Goal: Information Seeking & Learning: Learn about a topic

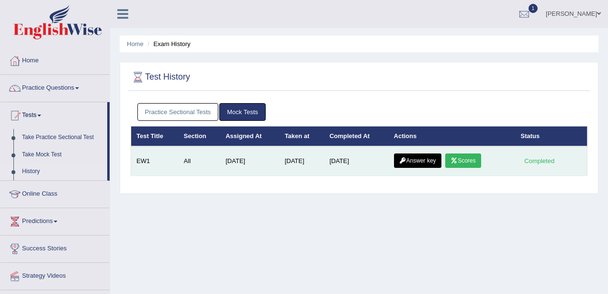
click at [461, 158] on link "Scores" at bounding box center [462, 160] width 35 height 14
click at [410, 161] on link "Answer key" at bounding box center [417, 160] width 47 height 14
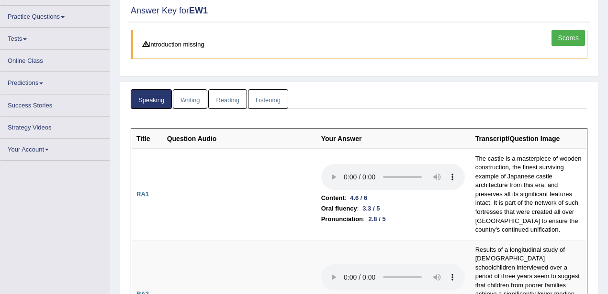
click at [371, 154] on td "Content : 4.6 / 6 Oral fluency : 3.3 / 5 Pronunciation : 2.8 / 5" at bounding box center [393, 193] width 154 height 91
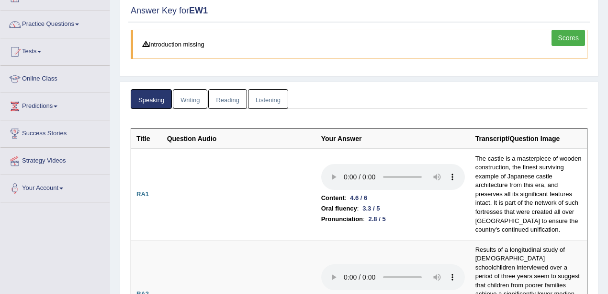
click at [390, 93] on ul "Speaking Writing Reading Listening" at bounding box center [359, 99] width 457 height 20
drag, startPoint x: 390, startPoint y: 93, endPoint x: 335, endPoint y: 92, distance: 55.1
click at [335, 92] on ul "Speaking Writing Reading Listening" at bounding box center [359, 99] width 457 height 20
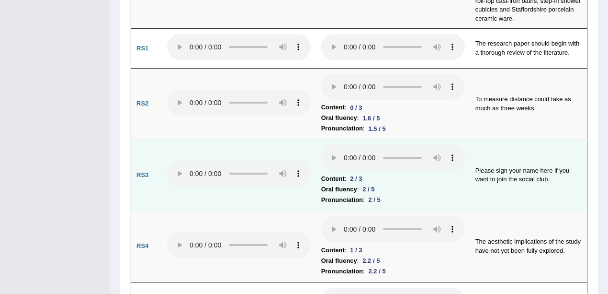
scroll to position [893, 0]
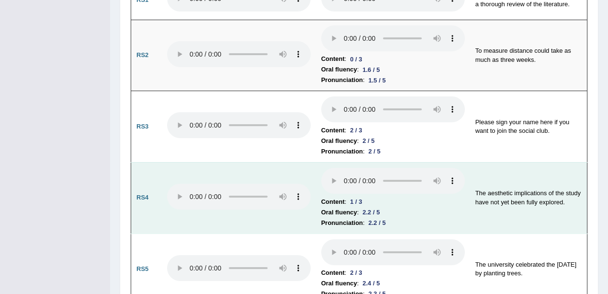
click at [335, 196] on b "Content" at bounding box center [332, 201] width 23 height 11
click at [537, 162] on td "The aesthetic implications of the study have not yet been fully explored." at bounding box center [528, 197] width 117 height 71
drag, startPoint x: 379, startPoint y: 165, endPoint x: 401, endPoint y: 177, distance: 25.1
click at [401, 177] on td "Content : 1 / 3 Oral fluency : 2.2 / 5 Pronunciation : 2.2 / 5" at bounding box center [393, 197] width 154 height 71
click at [401, 217] on li "Pronunciation : 2.2 / 5" at bounding box center [393, 222] width 144 height 11
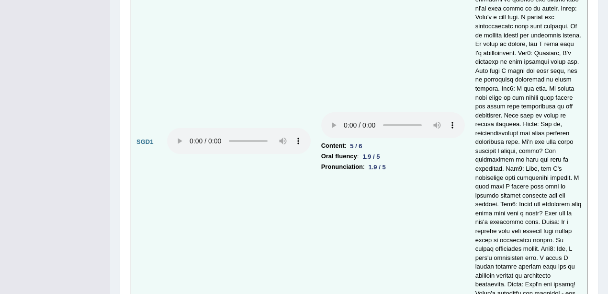
scroll to position [2697, 0]
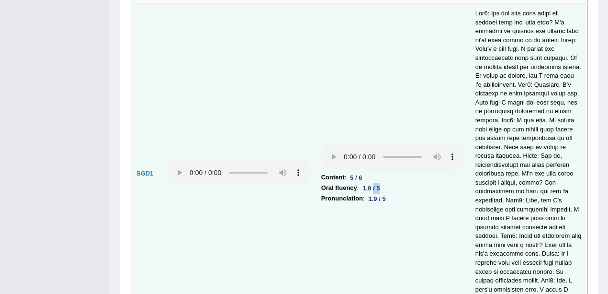
drag, startPoint x: 380, startPoint y: 126, endPoint x: 381, endPoint y: 146, distance: 19.2
click at [380, 183] on div "1.9 / 5" at bounding box center [371, 188] width 25 height 10
drag, startPoint x: 369, startPoint y: 144, endPoint x: 401, endPoint y: 144, distance: 32.1
click at [401, 144] on td "Content : 5 / 6 Oral fluency : 1.9 / 5 Pronunciation : 1.9 / 5" at bounding box center [393, 174] width 154 height 340
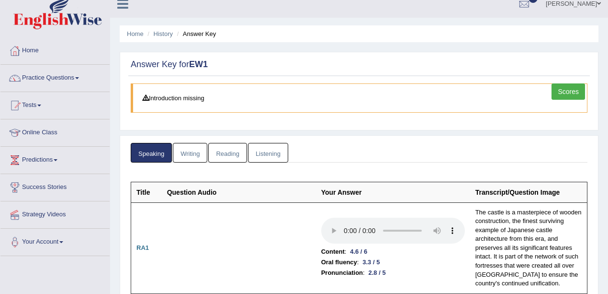
scroll to position [0, 0]
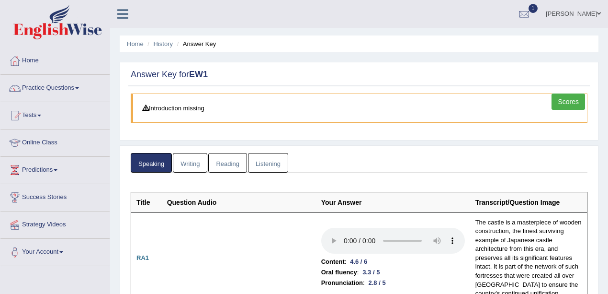
click at [192, 165] on link "Writing" at bounding box center [190, 163] width 34 height 20
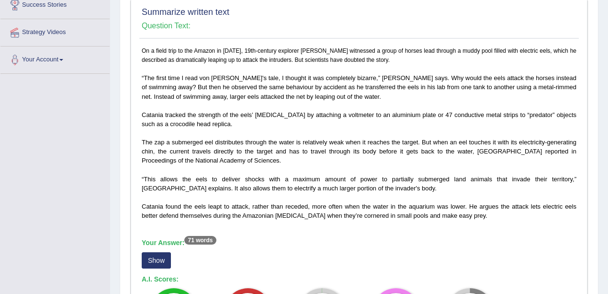
scroll to position [319, 0]
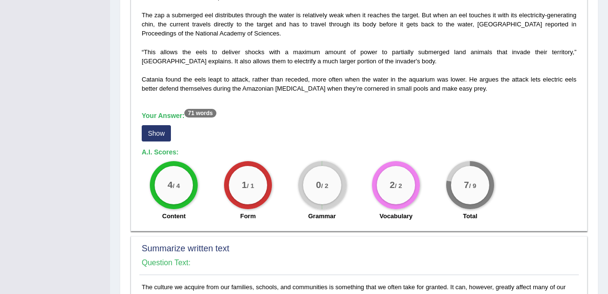
click at [164, 133] on button "Show" at bounding box center [156, 133] width 29 height 16
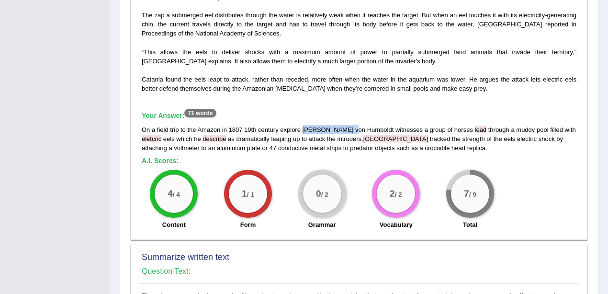
drag, startPoint x: 330, startPoint y: 130, endPoint x: 348, endPoint y: 126, distance: 17.7
click at [346, 127] on div "On a field trip to the Amazon in 1807 19th century explore Alexnder von Humbold…" at bounding box center [359, 138] width 435 height 27
drag, startPoint x: 345, startPoint y: 139, endPoint x: 374, endPoint y: 136, distance: 28.9
click at [363, 139] on span "catania" at bounding box center [395, 138] width 65 height 7
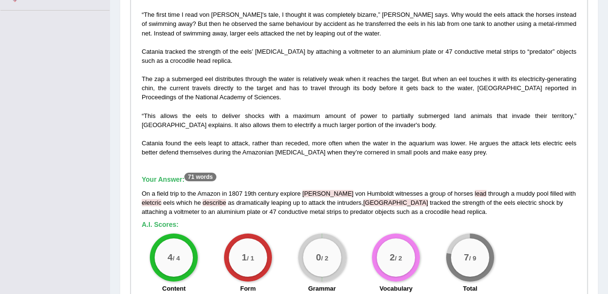
click at [364, 199] on div "On a field trip to the Amazon in 1807 19th century explore Alexnder von Humbold…" at bounding box center [359, 202] width 435 height 27
drag, startPoint x: 140, startPoint y: 51, endPoint x: 162, endPoint y: 49, distance: 21.6
click at [162, 49] on div "On a field trip to the Amazon in 1807, 19th-century explorer Alexander von Humb…" at bounding box center [359, 140] width 440 height 315
drag, startPoint x: 460, startPoint y: 86, endPoint x: 503, endPoint y: 90, distance: 43.8
click at [503, 90] on p "On a field trip to the Amazon in 1807, 19th-century explorer Alexander von Humb…" at bounding box center [359, 70] width 435 height 174
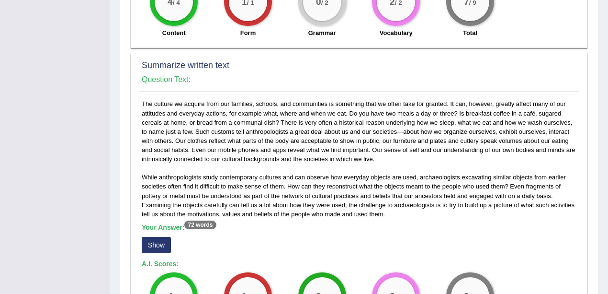
scroll to position [638, 0]
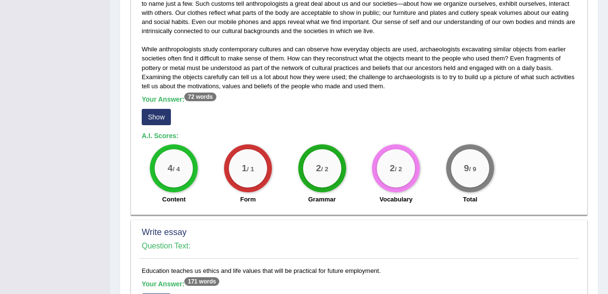
click at [150, 124] on div "Your Answer: 72 words Show" at bounding box center [359, 111] width 435 height 32
click at [158, 118] on button "Show" at bounding box center [156, 117] width 29 height 16
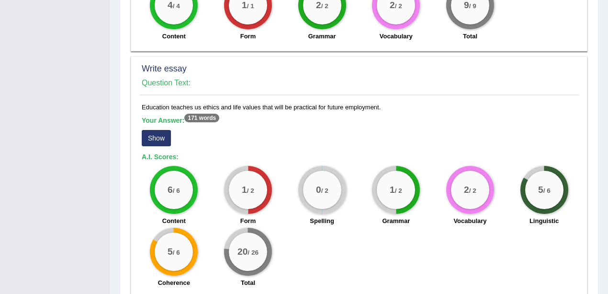
scroll to position [856, 0]
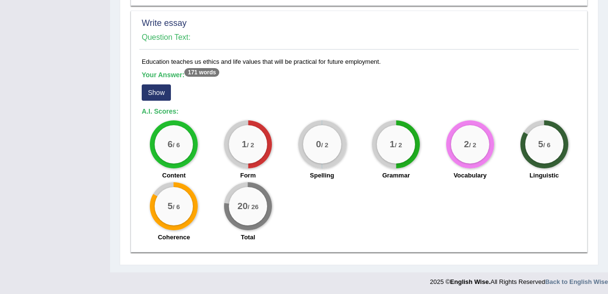
click at [157, 98] on div "Your Answer: 171 words Show" at bounding box center [359, 87] width 435 height 32
click at [158, 92] on button "Show" at bounding box center [156, 92] width 29 height 16
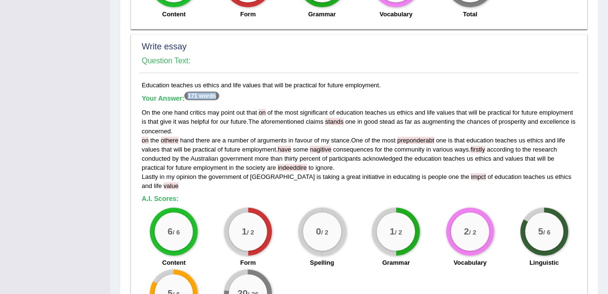
drag, startPoint x: 187, startPoint y: 96, endPoint x: 237, endPoint y: 95, distance: 50.8
click at [237, 95] on h5 "Your Answer: 171 words" at bounding box center [359, 98] width 435 height 9
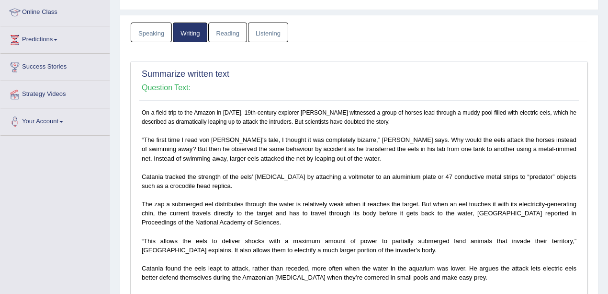
scroll to position [0, 0]
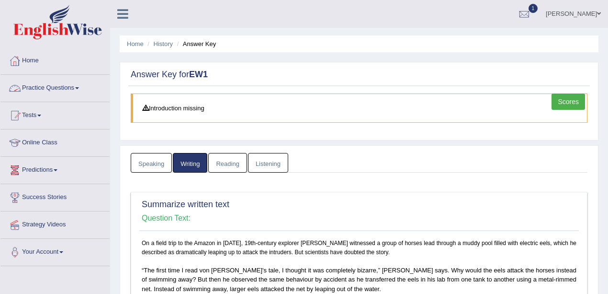
click at [261, 169] on link "Listening" at bounding box center [268, 163] width 40 height 20
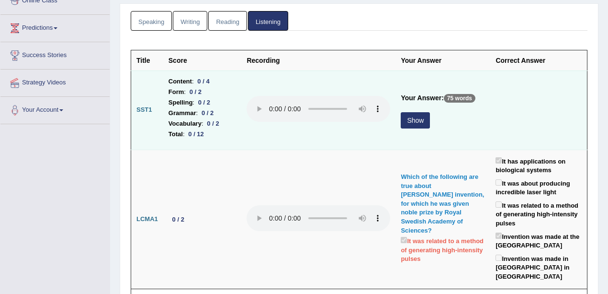
scroll to position [127, 0]
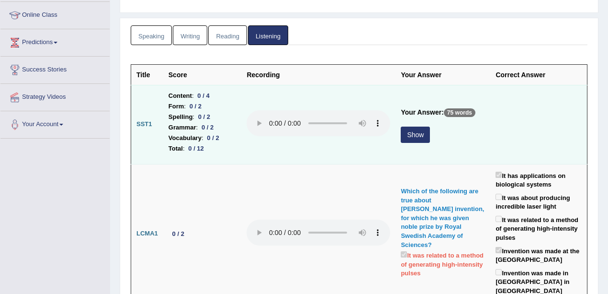
click at [408, 129] on button "Show" at bounding box center [415, 134] width 29 height 16
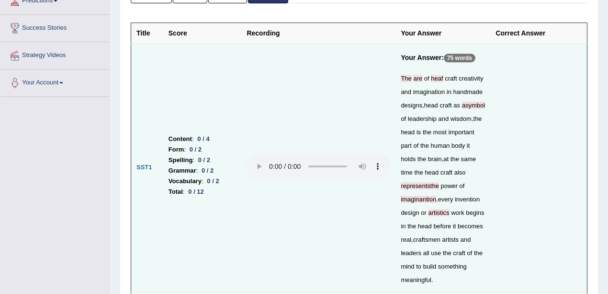
scroll to position [255, 0]
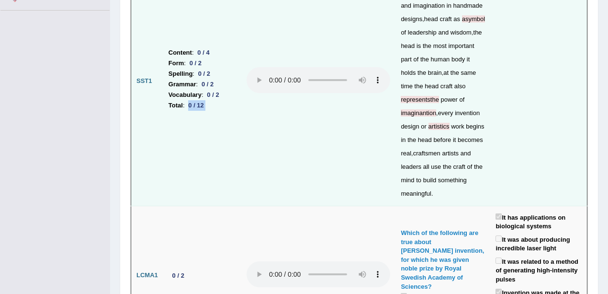
drag, startPoint x: 189, startPoint y: 102, endPoint x: 276, endPoint y: 102, distance: 87.1
click at [269, 102] on tr "SST1 Content : 0 / 4 Form : 0 / 2 Spelling : 0 / 2 Grammar : 0 / 2 Vocabulary :…" at bounding box center [359, 81] width 456 height 248
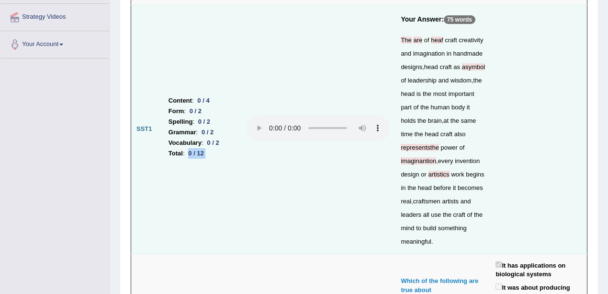
scroll to position [159, 0]
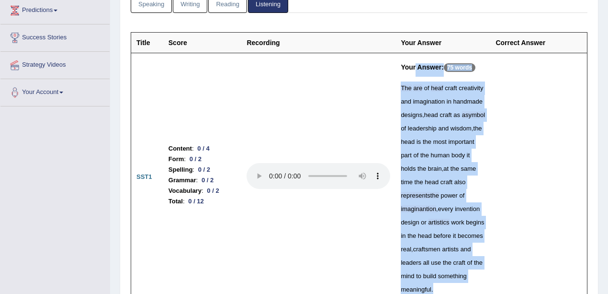
drag, startPoint x: 408, startPoint y: 59, endPoint x: 513, endPoint y: 72, distance: 105.7
click at [513, 72] on tr "SST1 Content : 0 / 4 Form : 0 / 2 Spelling : 0 / 2 Grammar : 0 / 2 Vocabulary :…" at bounding box center [359, 177] width 456 height 248
click at [521, 86] on td at bounding box center [538, 177] width 97 height 248
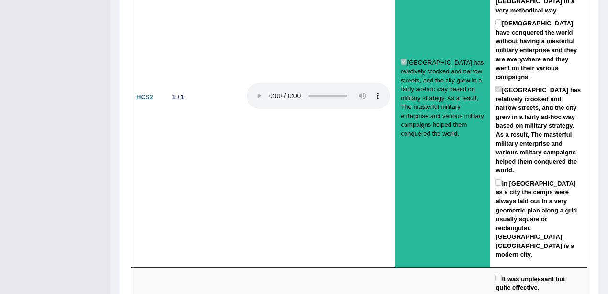
scroll to position [1897, 0]
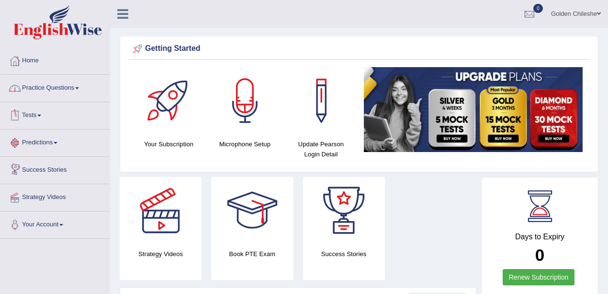
click at [63, 85] on link "Practice Questions" at bounding box center [54, 87] width 109 height 24
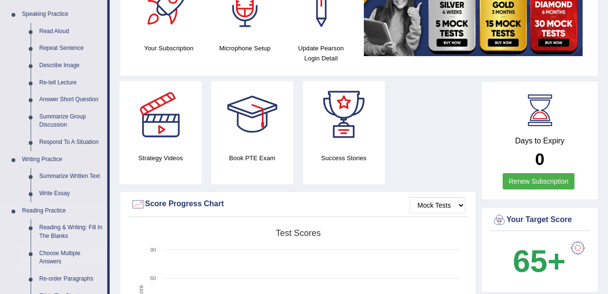
scroll to position [192, 0]
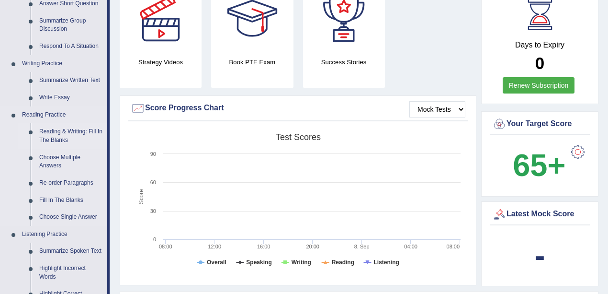
click at [57, 137] on link "Reading & Writing: Fill In The Blanks" at bounding box center [71, 135] width 72 height 25
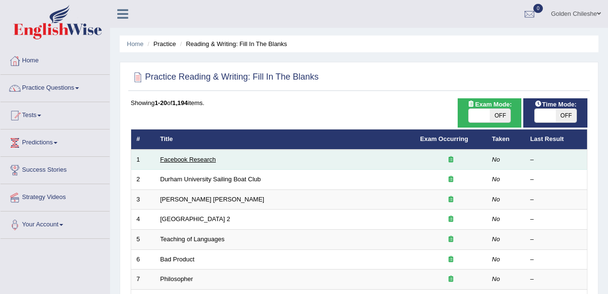
click at [201, 159] on link "Facebook Research" at bounding box center [188, 159] width 56 height 7
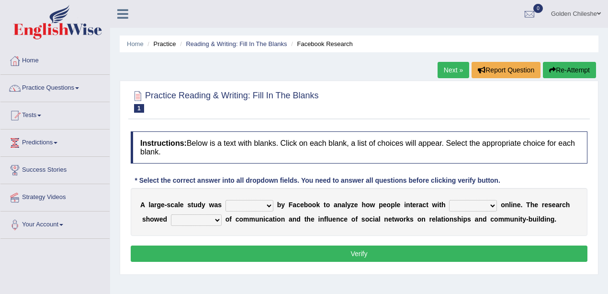
click at [248, 208] on select "surveyed had asked made" at bounding box center [250, 205] width 48 height 11
click at [50, 87] on link "Practice Questions" at bounding box center [54, 87] width 109 height 24
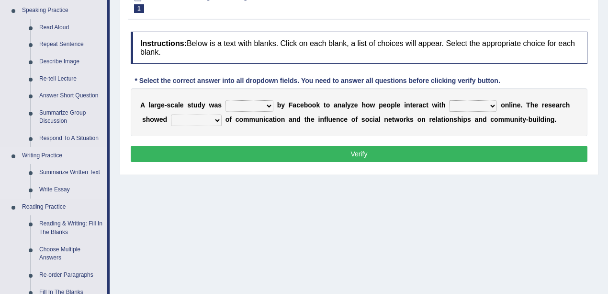
scroll to position [192, 0]
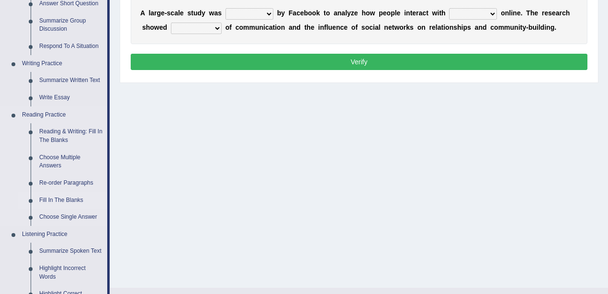
click at [71, 205] on link "Fill In The Blanks" at bounding box center [71, 200] width 72 height 17
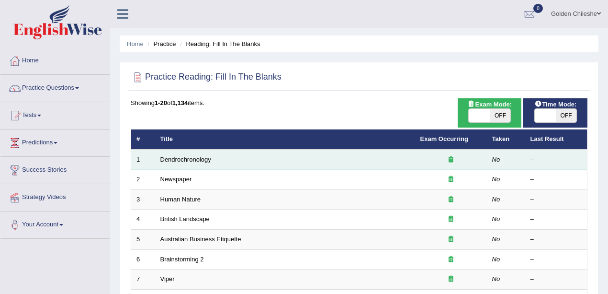
click at [192, 162] on td "Dendrochronology" at bounding box center [285, 159] width 260 height 20
click at [195, 163] on td "Dendrochronology" at bounding box center [285, 159] width 260 height 20
click at [196, 163] on td "Dendrochronology" at bounding box center [285, 159] width 260 height 20
click at [200, 159] on link "Dendrochronology" at bounding box center [185, 159] width 51 height 7
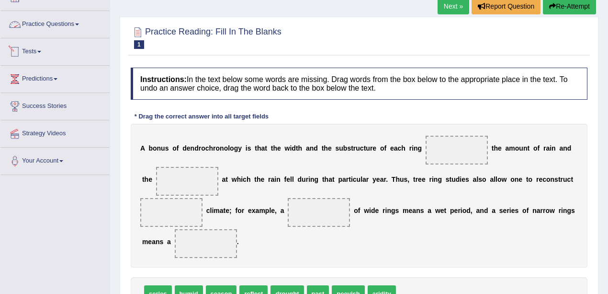
click at [48, 29] on link "Practice Questions" at bounding box center [54, 23] width 109 height 24
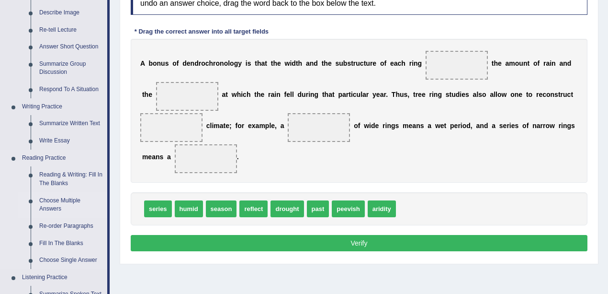
scroll to position [159, 0]
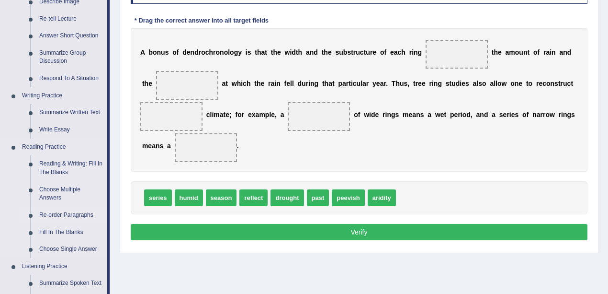
click at [72, 216] on link "Re-order Paragraphs" at bounding box center [71, 214] width 72 height 17
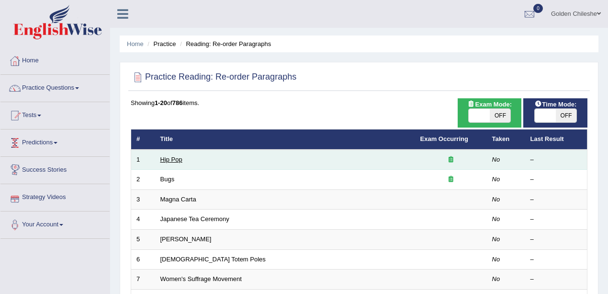
click at [170, 161] on link "Hip Pop" at bounding box center [171, 159] width 22 height 7
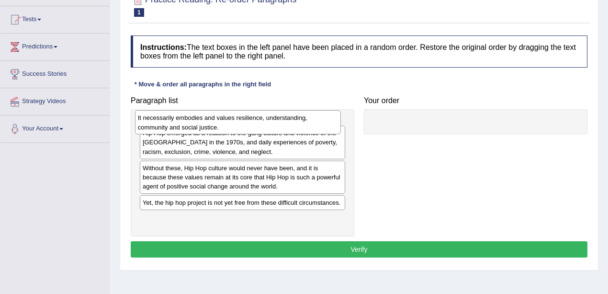
drag, startPoint x: 228, startPoint y: 205, endPoint x: 230, endPoint y: 145, distance: 59.9
click at [223, 124] on div "It necessarily embodies and values resilience, understanding, community and soc…" at bounding box center [238, 122] width 206 height 24
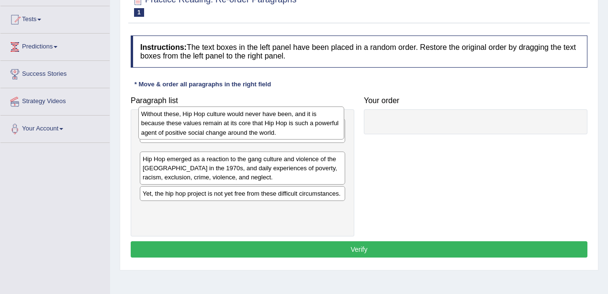
drag, startPoint x: 215, startPoint y: 205, endPoint x: 214, endPoint y: 134, distance: 71.4
click at [214, 134] on div "Without these, Hip Hop culture would never have been, and it is because these v…" at bounding box center [241, 122] width 206 height 33
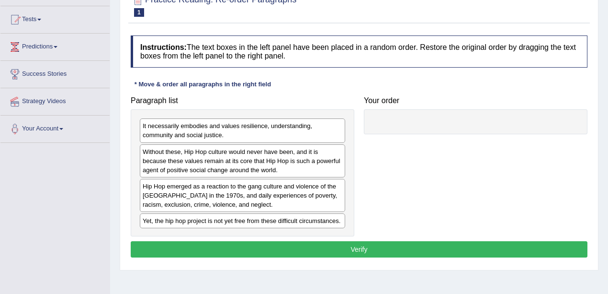
drag, startPoint x: 197, startPoint y: 216, endPoint x: 193, endPoint y: 230, distance: 14.4
click at [197, 218] on div "Yet, the hip hop project is not yet free from these difficult circumstances." at bounding box center [242, 220] width 205 height 15
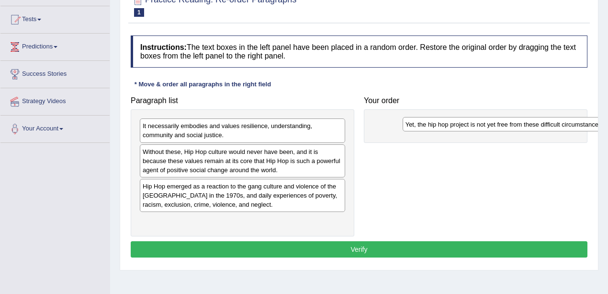
drag, startPoint x: 193, startPoint y: 219, endPoint x: 455, endPoint y: 124, distance: 278.4
click at [455, 124] on div "Yet, the hip hop project is not yet free from these difficult circumstances." at bounding box center [506, 124] width 206 height 14
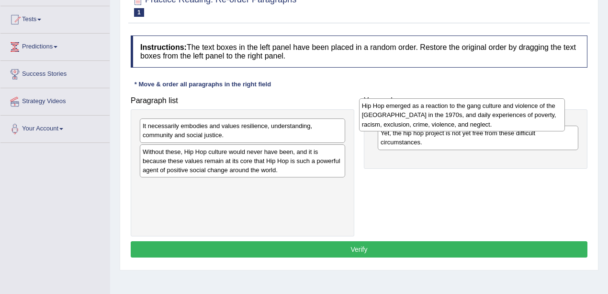
drag, startPoint x: 244, startPoint y: 190, endPoint x: 463, endPoint y: 108, distance: 234.4
click at [463, 108] on div "Hip Hop emerged as a reaction to the gang culture and violence of the South Bro…" at bounding box center [462, 114] width 206 height 33
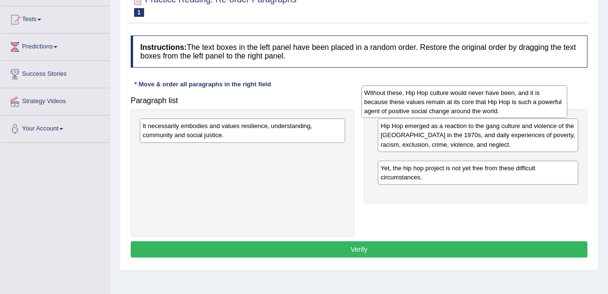
drag, startPoint x: 252, startPoint y: 159, endPoint x: 475, endPoint y: 101, distance: 230.6
click at [475, 101] on div "Without these, Hip Hop culture would never have been, and it is because these v…" at bounding box center [464, 101] width 206 height 33
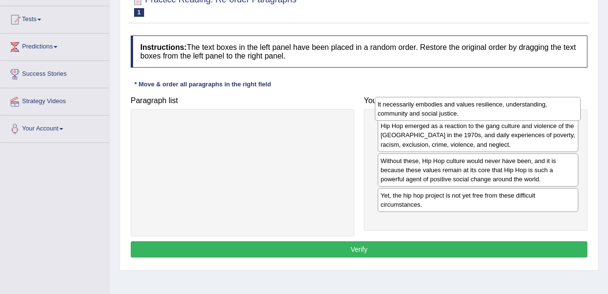
drag, startPoint x: 225, startPoint y: 138, endPoint x: 460, endPoint y: 116, distance: 236.1
click at [460, 116] on div "It necessarily embodies and values resilience, understanding, community and soc…" at bounding box center [478, 109] width 206 height 24
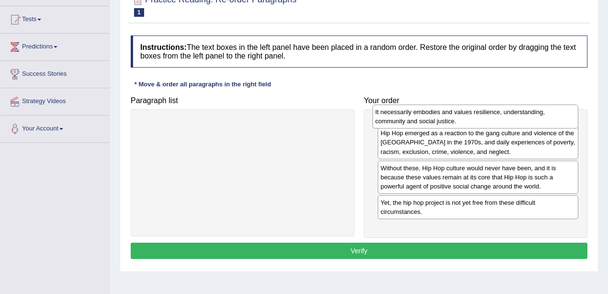
drag, startPoint x: 252, startPoint y: 126, endPoint x: 485, endPoint y: 112, distance: 233.1
click at [485, 112] on div "It necessarily embodies and values resilience, understanding, community and soc…" at bounding box center [476, 116] width 206 height 24
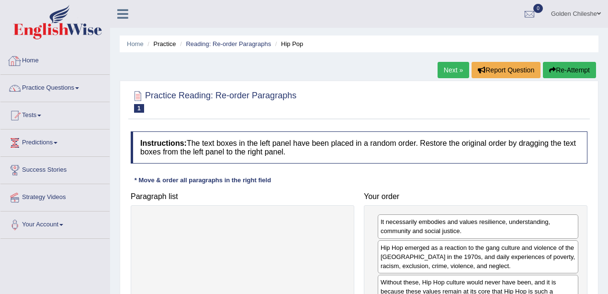
click at [38, 61] on link "Home" at bounding box center [54, 59] width 109 height 24
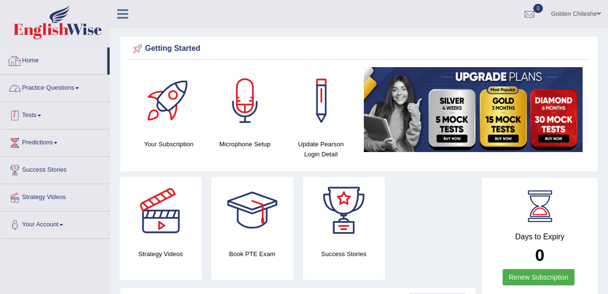
click at [63, 83] on link "Practice Questions" at bounding box center [54, 87] width 109 height 24
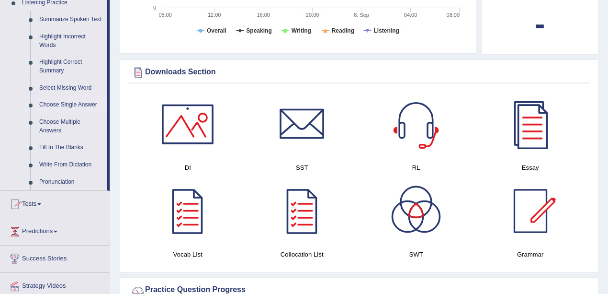
scroll to position [479, 0]
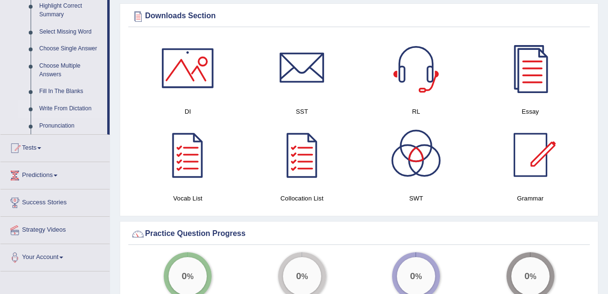
click at [67, 110] on link "Write From Dictation" at bounding box center [71, 108] width 72 height 17
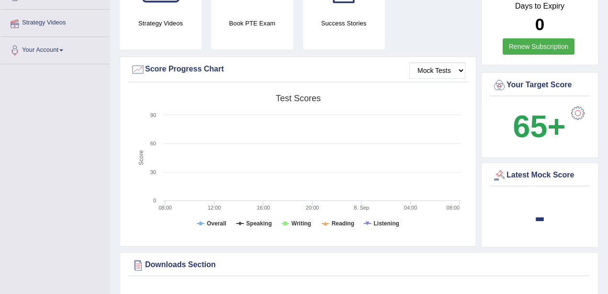
scroll to position [135, 0]
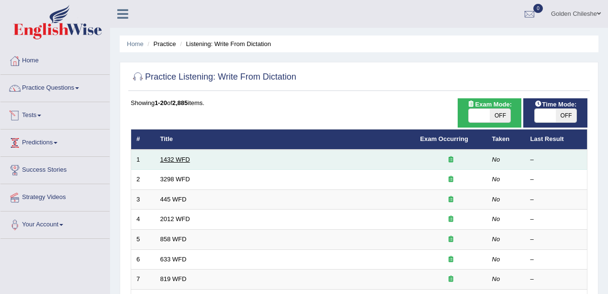
click at [179, 159] on link "1432 WFD" at bounding box center [175, 159] width 30 height 7
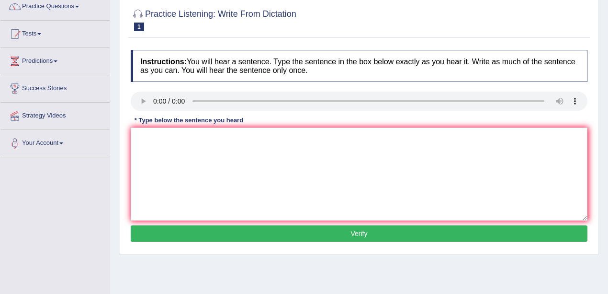
scroll to position [96, 0]
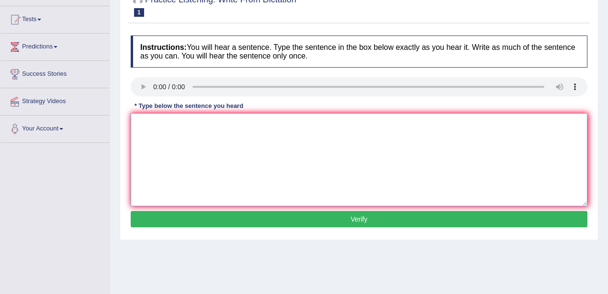
click at [143, 143] on textarea at bounding box center [359, 159] width 457 height 93
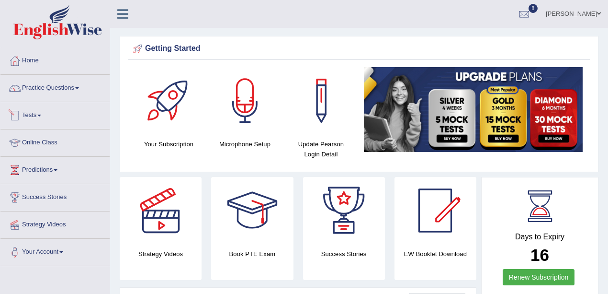
click at [40, 117] on link "Tests" at bounding box center [54, 114] width 109 height 24
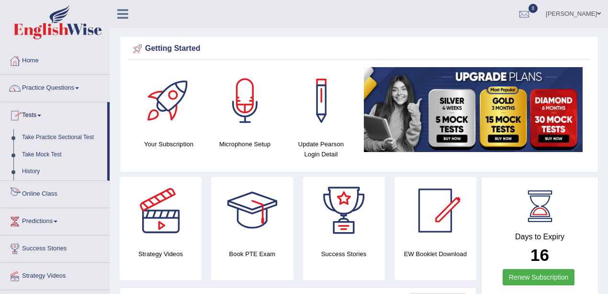
click at [37, 170] on link "History" at bounding box center [63, 171] width 90 height 17
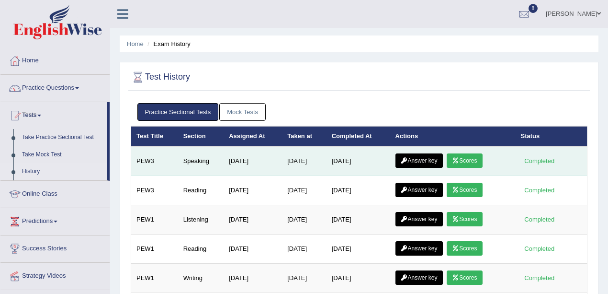
click at [470, 158] on link "Scores" at bounding box center [464, 160] width 35 height 14
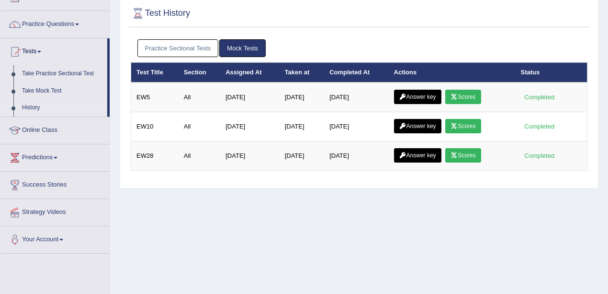
click at [166, 48] on link "Practice Sectional Tests" at bounding box center [177, 48] width 81 height 18
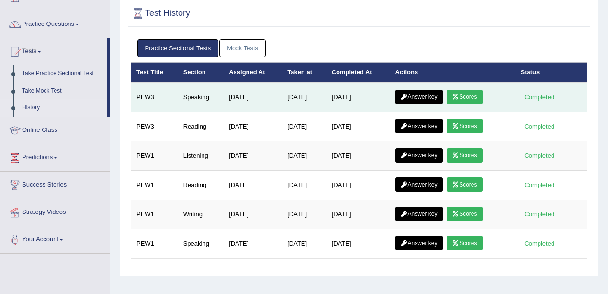
click at [414, 92] on link "Answer key" at bounding box center [418, 97] width 47 height 14
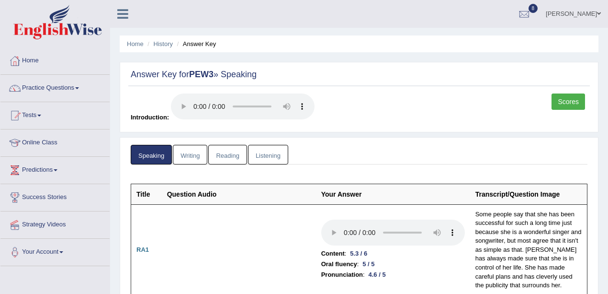
scroll to position [159, 0]
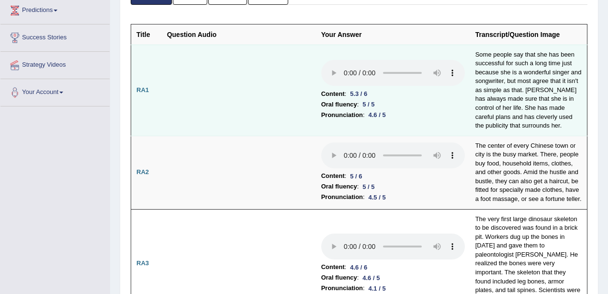
click at [420, 112] on li "Pronunciation : 4.6 / 5" at bounding box center [393, 115] width 144 height 11
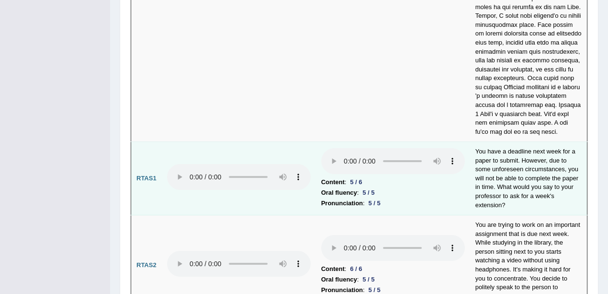
scroll to position [3666, 0]
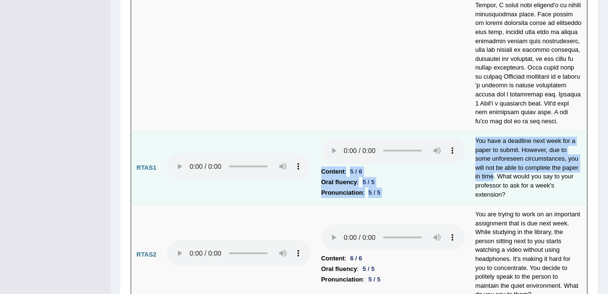
drag, startPoint x: 493, startPoint y: 117, endPoint x: 466, endPoint y: 80, distance: 45.7
click at [466, 131] on tr "RTAS1 Content : 5 / 6 Oral fluency : 5 / 5 Pronunciation : 5 / 5 You have a dea…" at bounding box center [359, 167] width 456 height 73
click at [483, 131] on td "You have a deadline next week for a paper to submit. However, due to some unfor…" at bounding box center [528, 167] width 117 height 73
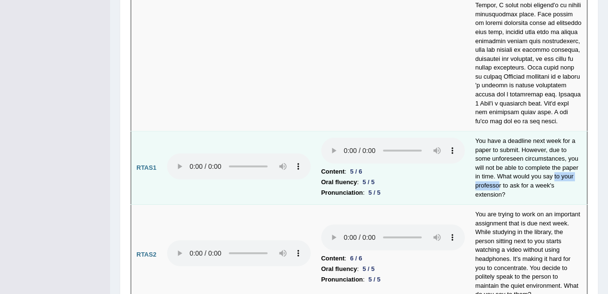
drag, startPoint x: 554, startPoint y: 120, endPoint x: 498, endPoint y: 126, distance: 56.3
click at [498, 131] on td "You have a deadline next week for a paper to submit. However, due to some unfor…" at bounding box center [528, 167] width 117 height 73
drag, startPoint x: 512, startPoint y: 122, endPoint x: 544, endPoint y: 132, distance: 33.6
click at [544, 132] on td "You have a deadline next week for a paper to submit. However, due to some unfor…" at bounding box center [528, 167] width 117 height 73
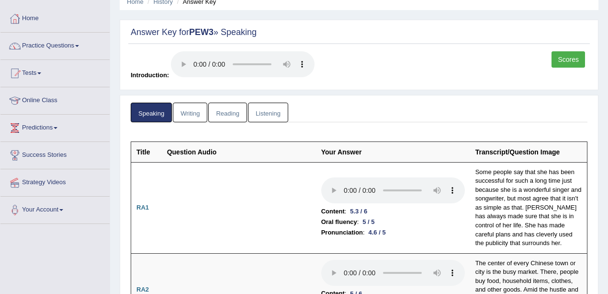
scroll to position [0, 0]
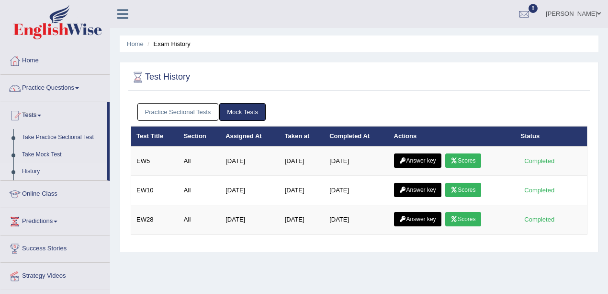
scroll to position [64, 0]
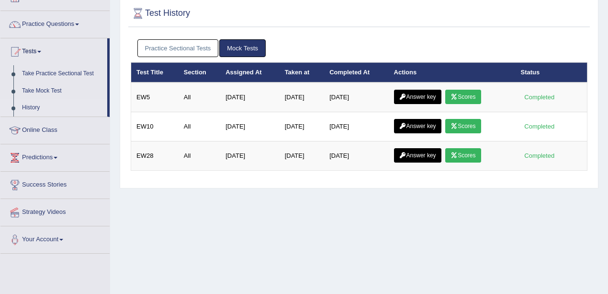
click at [192, 48] on link "Practice Sectional Tests" at bounding box center [177, 48] width 81 height 18
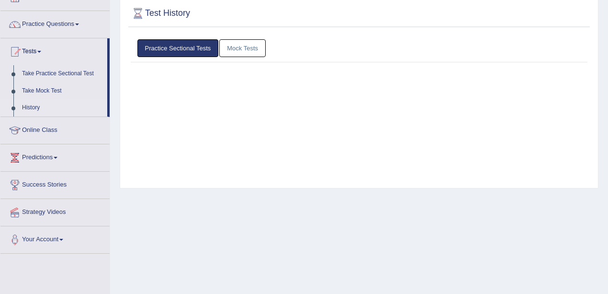
scroll to position [0, 0]
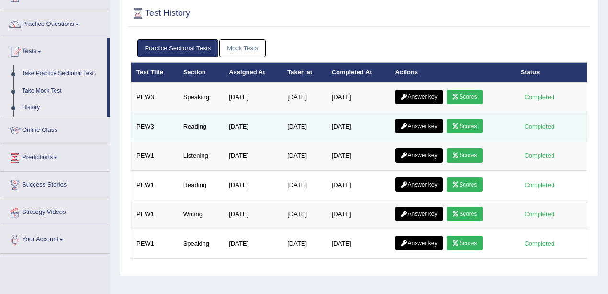
click at [426, 121] on link "Answer key" at bounding box center [418, 126] width 47 height 14
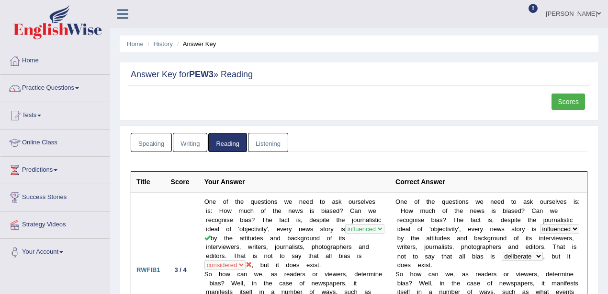
click at [580, 102] on link "Scores" at bounding box center [569, 101] width 34 height 16
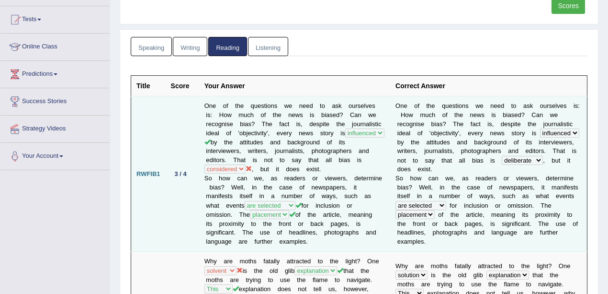
scroll to position [159, 0]
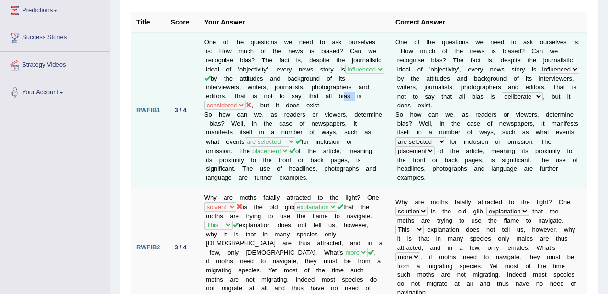
drag, startPoint x: 338, startPoint y: 92, endPoint x: 351, endPoint y: 94, distance: 13.5
click at [351, 94] on td "One of the questions we need to ask ourselves is: How much of the news is biase…" at bounding box center [294, 110] width 191 height 155
drag, startPoint x: 262, startPoint y: 105, endPoint x: 326, endPoint y: 102, distance: 63.3
click at [326, 102] on td "One of the questions we need to ask ourselves is: How much of the news is biase…" at bounding box center [294, 110] width 191 height 155
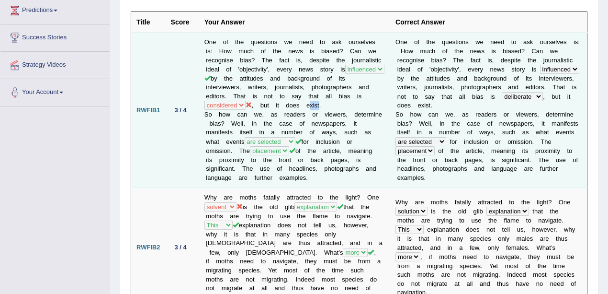
drag, startPoint x: 308, startPoint y: 101, endPoint x: 319, endPoint y: 102, distance: 10.6
click at [319, 102] on td "One of the questions we need to ask ourselves is: How much of the news is biase…" at bounding box center [294, 110] width 191 height 155
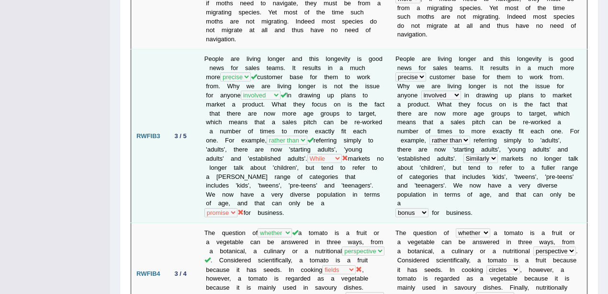
scroll to position [447, 0]
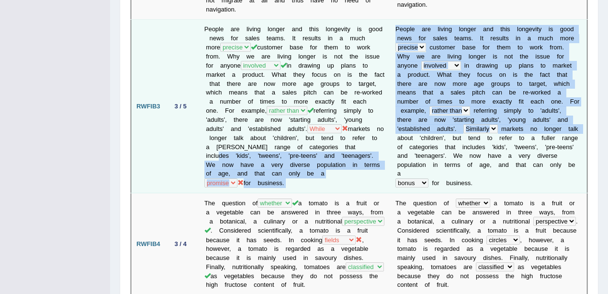
drag, startPoint x: 362, startPoint y: 130, endPoint x: 393, endPoint y: 125, distance: 31.6
click at [393, 125] on tr "RWFIB3 3 / 5 People are living longer and this longevity is good news for sales…" at bounding box center [359, 106] width 456 height 173
click at [227, 145] on td "People are living longer and this longevity is good news for sales teams. It re…" at bounding box center [294, 106] width 191 height 173
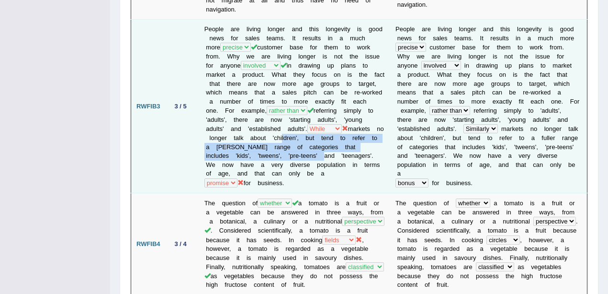
drag, startPoint x: 286, startPoint y: 142, endPoint x: 287, endPoint y: 120, distance: 22.0
click at [287, 120] on td "People are living longer and this longevity is good news for sales teams. It re…" at bounding box center [294, 106] width 191 height 173
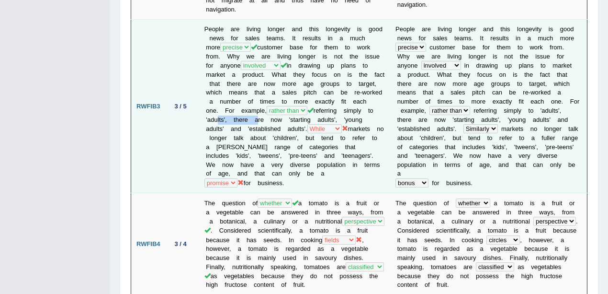
drag, startPoint x: 212, startPoint y: 102, endPoint x: 253, endPoint y: 101, distance: 41.7
click at [253, 101] on td "People are living longer and this longevity is good news for sales teams. It re…" at bounding box center [294, 106] width 191 height 173
drag, startPoint x: 261, startPoint y: 134, endPoint x: 338, endPoint y: 122, distance: 77.5
click at [338, 122] on td "People are living longer and this longevity is good news for sales teams. It re…" at bounding box center [294, 106] width 191 height 173
drag, startPoint x: 238, startPoint y: 104, endPoint x: 347, endPoint y: 105, distance: 108.2
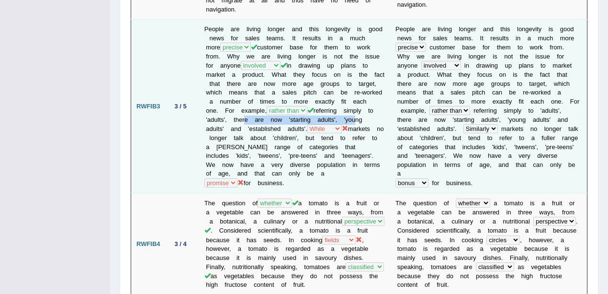
click at [347, 105] on td "People are living longer and this longevity is good news for sales teams. It re…" at bounding box center [294, 106] width 191 height 173
drag, startPoint x: 232, startPoint y: 147, endPoint x: 316, endPoint y: 144, distance: 83.8
click at [316, 144] on td "People are living longer and this longevity is good news for sales teams. It re…" at bounding box center [294, 106] width 191 height 173
drag, startPoint x: 295, startPoint y: 74, endPoint x: 328, endPoint y: 74, distance: 32.6
click at [328, 74] on td "People are living longer and this longevity is good news for sales teams. It re…" at bounding box center [294, 106] width 191 height 173
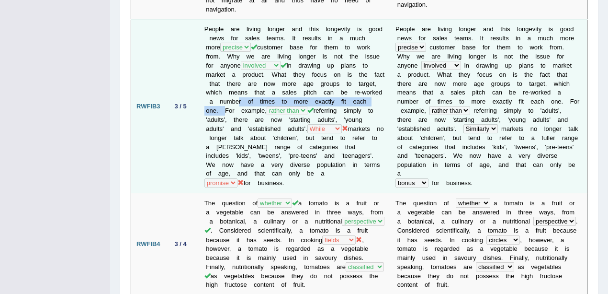
drag, startPoint x: 231, startPoint y: 84, endPoint x: 386, endPoint y: 85, distance: 155.1
click at [386, 85] on td "People are living longer and this longevity is good news for sales teams. It re…" at bounding box center [294, 106] width 191 height 173
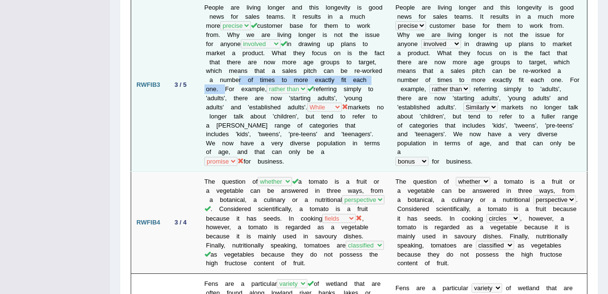
scroll to position [479, 0]
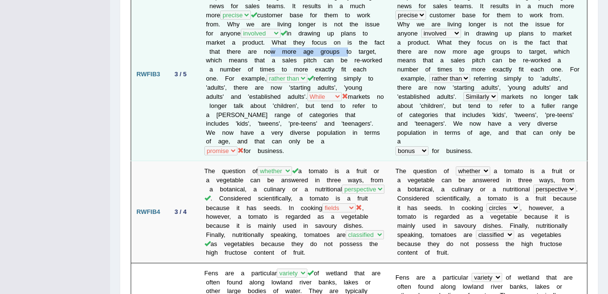
drag, startPoint x: 263, startPoint y: 34, endPoint x: 345, endPoint y: 36, distance: 81.4
click at [345, 36] on td "People are living longer and this longevity is good news for sales teams. It re…" at bounding box center [294, 74] width 191 height 173
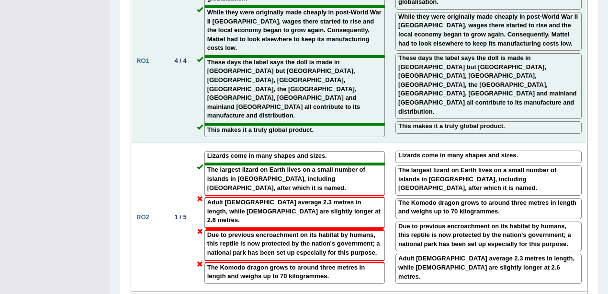
scroll to position [1213, 0]
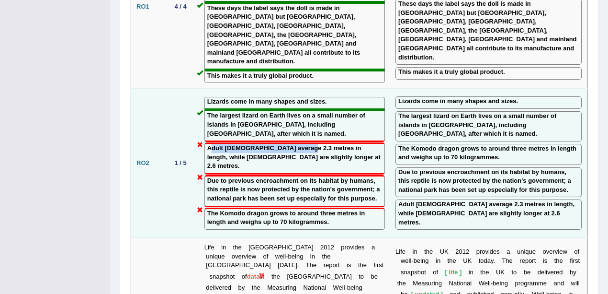
drag, startPoint x: 210, startPoint y: 91, endPoint x: 303, endPoint y: 97, distance: 93.0
click at [303, 144] on label "Adult females average 2.3 metres in length, while males are slightly longer at …" at bounding box center [294, 157] width 175 height 27
click at [304, 144] on label "Adult females average 2.3 metres in length, while males are slightly longer at …" at bounding box center [294, 157] width 175 height 27
drag, startPoint x: 294, startPoint y: 147, endPoint x: 362, endPoint y: 148, distance: 67.5
click at [362, 209] on label "The Komodo dragon grows to around three metres in length and weighs up to 70 ki…" at bounding box center [294, 218] width 175 height 18
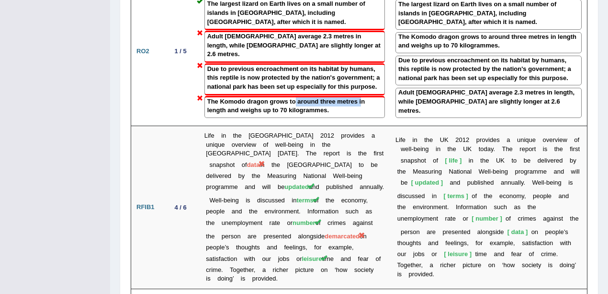
scroll to position [1372, 0]
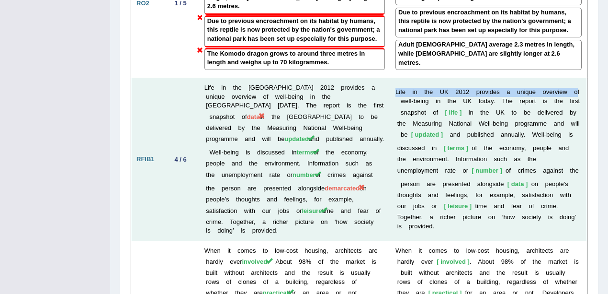
drag, startPoint x: 393, startPoint y: 23, endPoint x: 578, endPoint y: 25, distance: 184.8
click at [578, 78] on td "L i f e i n t h e U K 2 0 1 2 p r o v i d e s a u n i q u e o v e r v i e w o f…" at bounding box center [488, 159] width 197 height 163
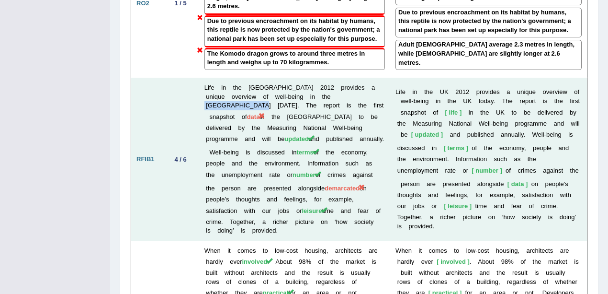
drag, startPoint x: 315, startPoint y: 29, endPoint x: 356, endPoint y: 29, distance: 41.2
click at [356, 78] on td "Life in the UK 2012 provides a unique overview of well-being in the UK today. T…" at bounding box center [294, 159] width 191 height 163
click at [260, 113] on span "data" at bounding box center [253, 116] width 13 height 7
drag, startPoint x: 201, startPoint y: 22, endPoint x: 238, endPoint y: 20, distance: 36.9
click at [233, 78] on td "Life in the UK 2012 provides a unique overview of well-being in the UK today. T…" at bounding box center [294, 159] width 191 height 163
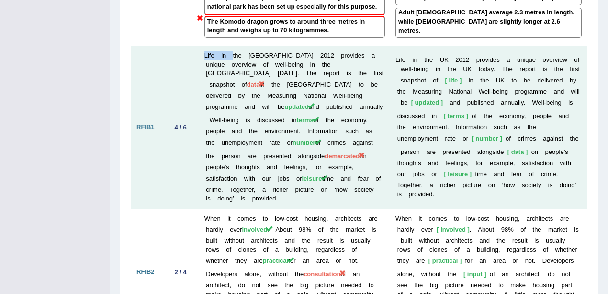
scroll to position [1341, 0]
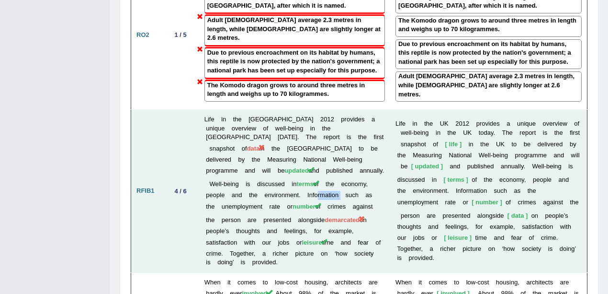
drag, startPoint x: 270, startPoint y: 118, endPoint x: 291, endPoint y: 118, distance: 21.1
click at [291, 118] on td "Life in the UK 2012 provides a unique overview of well-being in the UK today. T…" at bounding box center [294, 191] width 191 height 163
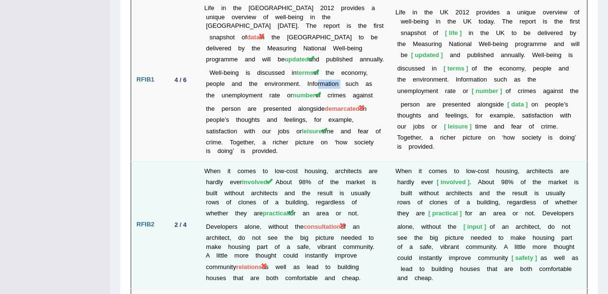
scroll to position [1500, 0]
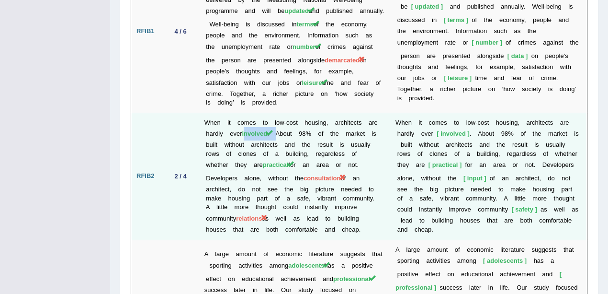
drag, startPoint x: 247, startPoint y: 60, endPoint x: 278, endPoint y: 57, distance: 31.7
click at [278, 113] on td "When it comes to low-cost housing, architects are hardly ever involved . About …" at bounding box center [294, 176] width 191 height 127
drag, startPoint x: 264, startPoint y: 107, endPoint x: 308, endPoint y: 101, distance: 43.9
click at [308, 113] on td "When it comes to low-cost housing, architects are hardly ever involved . About …" at bounding box center [294, 176] width 191 height 127
drag, startPoint x: 208, startPoint y: 123, endPoint x: 265, endPoint y: 123, distance: 57.0
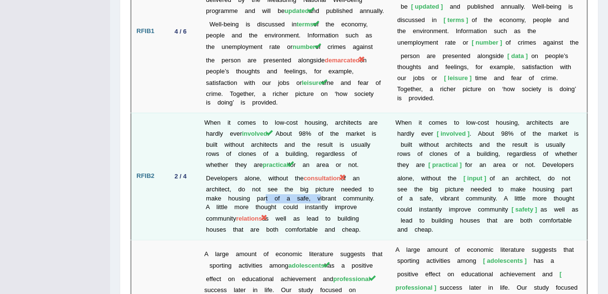
click at [265, 123] on td "When it comes to low-cost housing, architects are hardly ever involved . About …" at bounding box center [294, 176] width 191 height 127
click at [287, 135] on td "When it comes to low-cost housing, architects are hardly ever involved . About …" at bounding box center [294, 176] width 191 height 127
drag, startPoint x: 218, startPoint y: 125, endPoint x: 325, endPoint y: 122, distance: 106.8
click at [325, 122] on td "When it comes to low-cost housing, architects are hardly ever involved . About …" at bounding box center [294, 176] width 191 height 127
drag, startPoint x: 208, startPoint y: 154, endPoint x: 235, endPoint y: 155, distance: 27.3
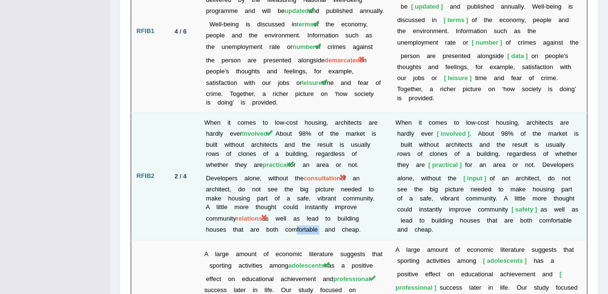
click at [235, 155] on td "When it comes to low-cost housing, architects are hardly ever involved . About …" at bounding box center [294, 176] width 191 height 127
drag, startPoint x: 260, startPoint y: 154, endPoint x: 282, endPoint y: 156, distance: 23.1
click at [282, 156] on td "When it comes to low-cost housing, architects are hardly ever involved . About …" at bounding box center [294, 176] width 191 height 127
drag, startPoint x: 241, startPoint y: 120, endPoint x: 272, endPoint y: 120, distance: 31.1
click at [272, 120] on td "When it comes to low-cost housing, architects are hardly ever involved . About …" at bounding box center [294, 176] width 191 height 127
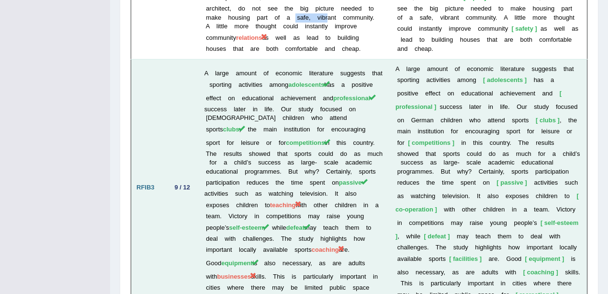
scroll to position [1692, 0]
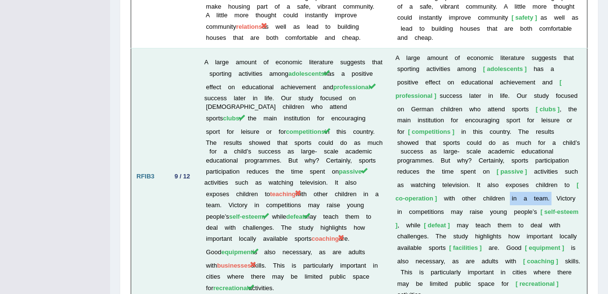
drag, startPoint x: 517, startPoint y: 118, endPoint x: 558, endPoint y: 114, distance: 40.9
click at [558, 114] on td "A l a r g e a m o u n t o f e c o n o m i c l i t e r a t u r e s u g g e s t s…" at bounding box center [488, 176] width 197 height 257
drag, startPoint x: 221, startPoint y: 168, endPoint x: 304, endPoint y: 164, distance: 82.9
click at [304, 164] on td "A large amount of economic literature suggests that sporting activities among a…" at bounding box center [294, 176] width 191 height 257
drag, startPoint x: 332, startPoint y: 174, endPoint x: 377, endPoint y: 168, distance: 45.4
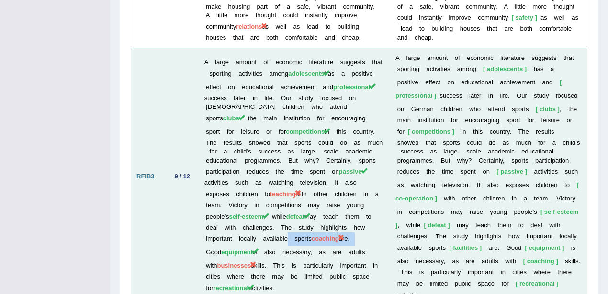
click at [377, 168] on td "A large amount of economic literature suggests that sporting activities among a…" at bounding box center [294, 176] width 191 height 257
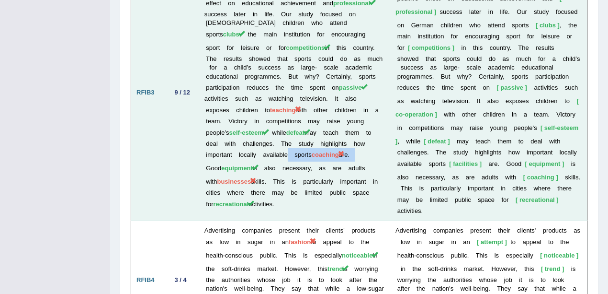
scroll to position [1787, 0]
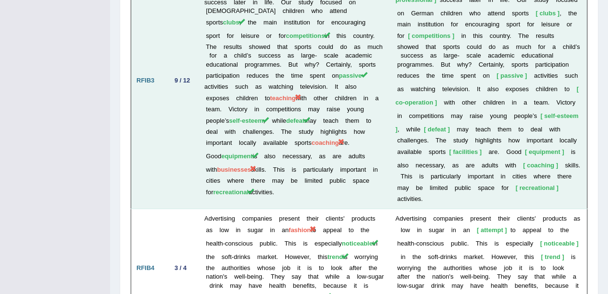
click at [328, 129] on td "A large amount of economic literature suggests that sporting activities among a…" at bounding box center [294, 80] width 191 height 257
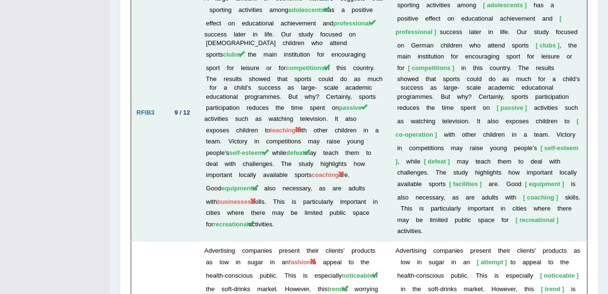
drag, startPoint x: 362, startPoint y: 115, endPoint x: 368, endPoint y: 115, distance: 6.2
click at [368, 115] on td "A large amount of economic literature suggests that sporting activities among a…" at bounding box center [294, 112] width 191 height 257
click at [368, 131] on td "A large amount of economic literature suggests that sporting activities among a…" at bounding box center [294, 112] width 191 height 257
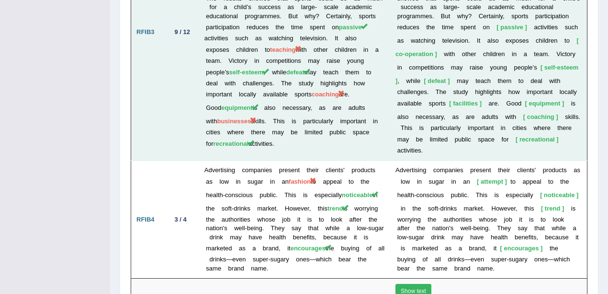
scroll to position [1883, 0]
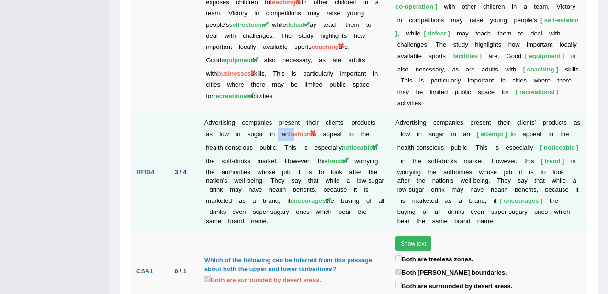
drag, startPoint x: 277, startPoint y: 59, endPoint x: 301, endPoint y: 58, distance: 23.9
click at [300, 113] on td "Advertising companies present their clients' products as low in sugar in an fas…" at bounding box center [294, 172] width 191 height 118
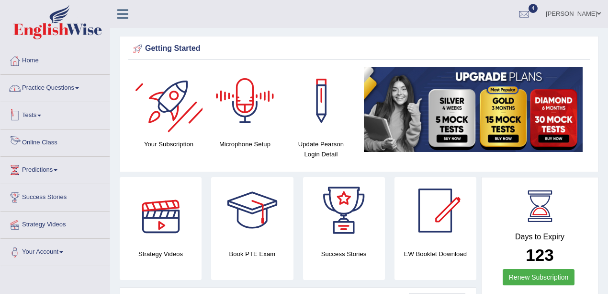
click at [72, 84] on link "Practice Questions" at bounding box center [54, 87] width 109 height 24
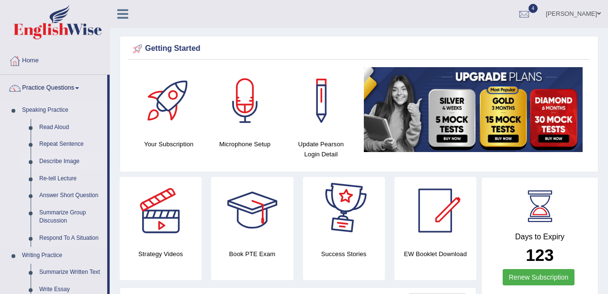
click at [63, 163] on link "Describe Image" at bounding box center [71, 161] width 72 height 17
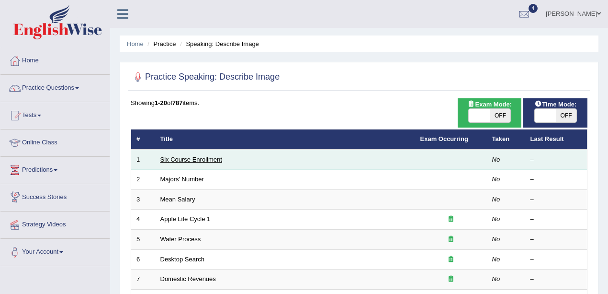
click at [194, 159] on link "Six Course Enrollment" at bounding box center [191, 159] width 62 height 7
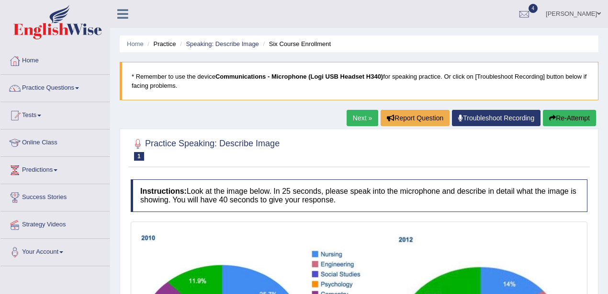
click at [350, 119] on link "Next »" at bounding box center [363, 118] width 32 height 16
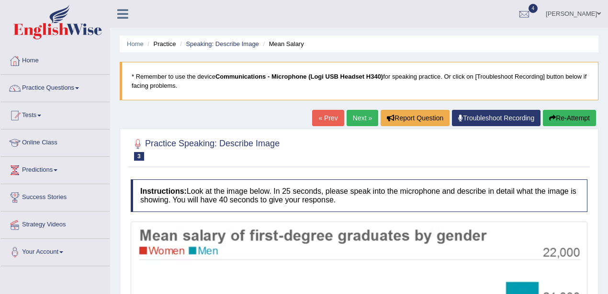
click at [350, 119] on link "Next »" at bounding box center [363, 118] width 32 height 16
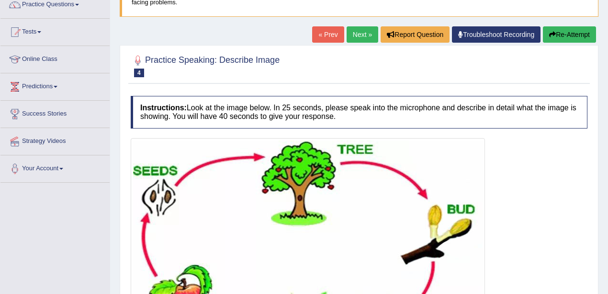
scroll to position [28, 0]
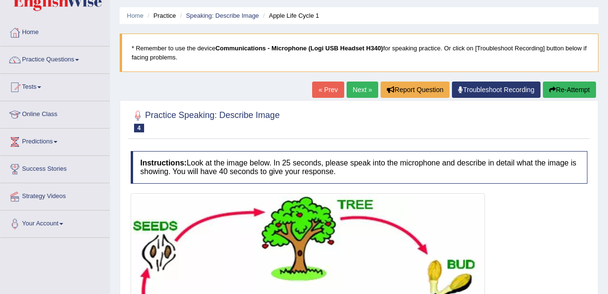
click at [367, 87] on link "Next »" at bounding box center [363, 89] width 32 height 16
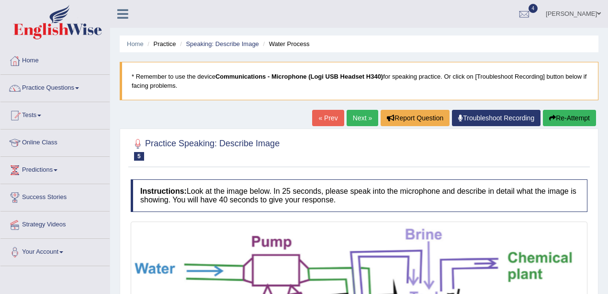
click at [359, 112] on link "Next »" at bounding box center [363, 118] width 32 height 16
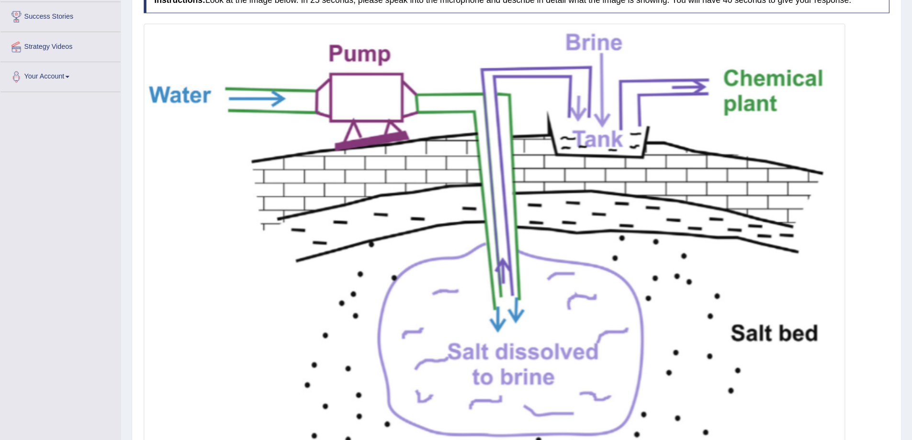
scroll to position [182, 0]
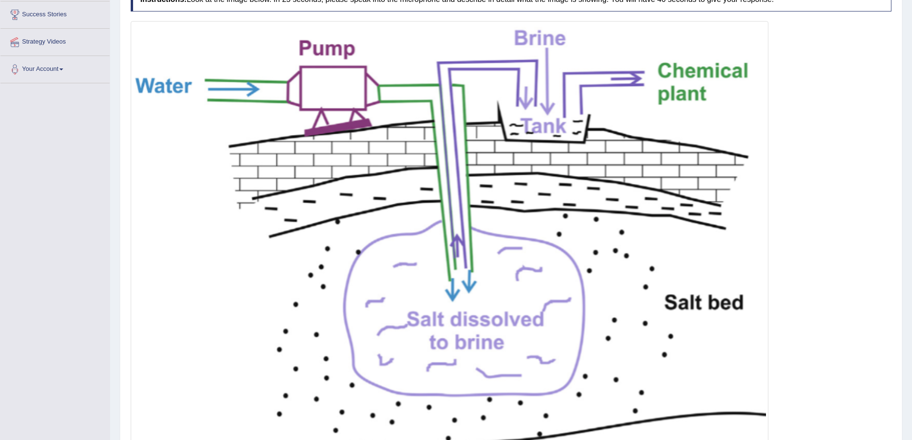
click at [608, 179] on div at bounding box center [511, 237] width 761 height 432
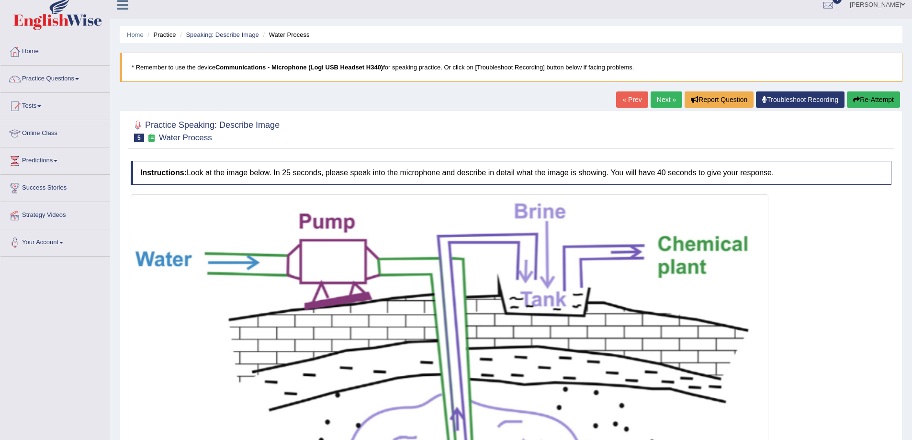
scroll to position [0, 0]
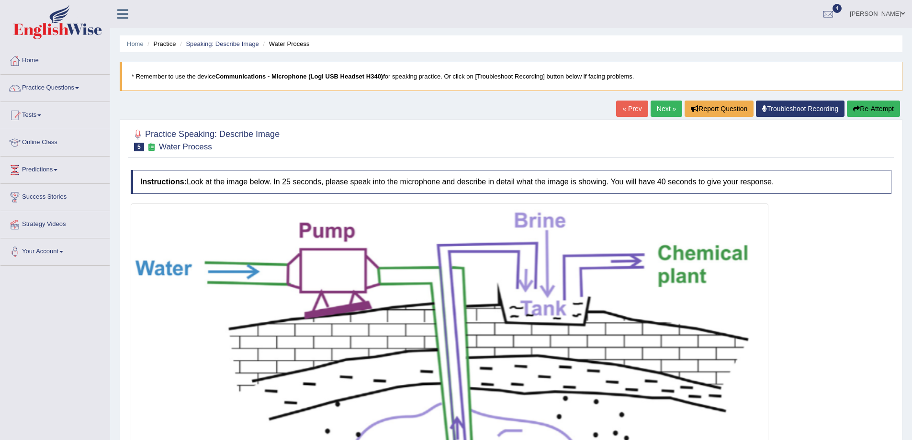
click at [608, 108] on link "Next »" at bounding box center [667, 109] width 32 height 16
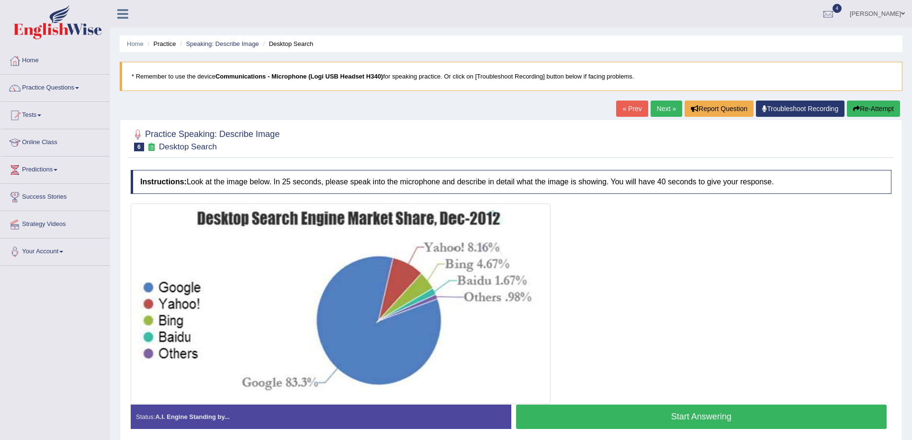
click at [661, 114] on link "Next »" at bounding box center [667, 109] width 32 height 16
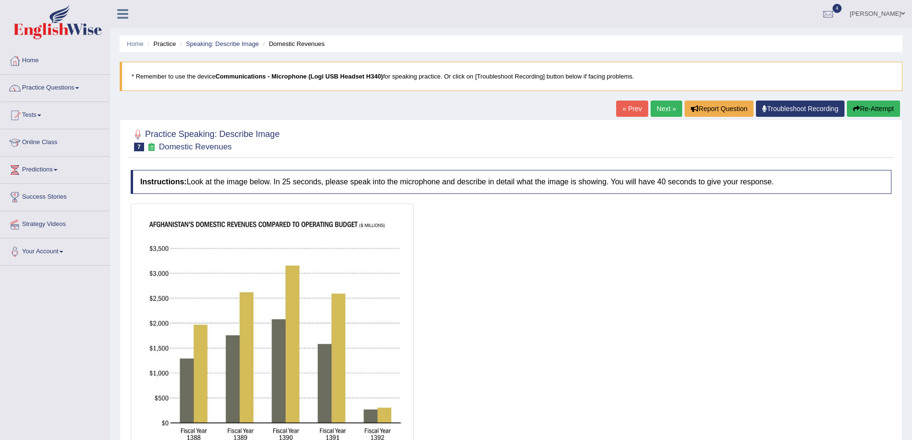
click at [661, 114] on link "Next »" at bounding box center [667, 109] width 32 height 16
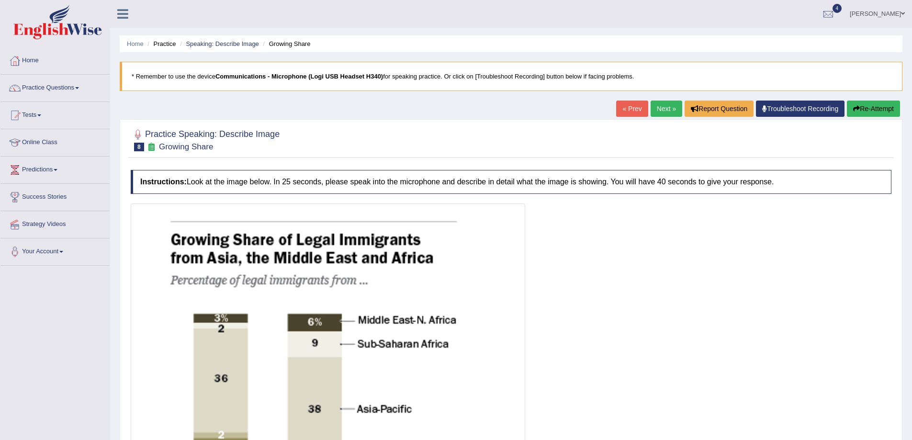
click at [661, 114] on link "Next »" at bounding box center [667, 109] width 32 height 16
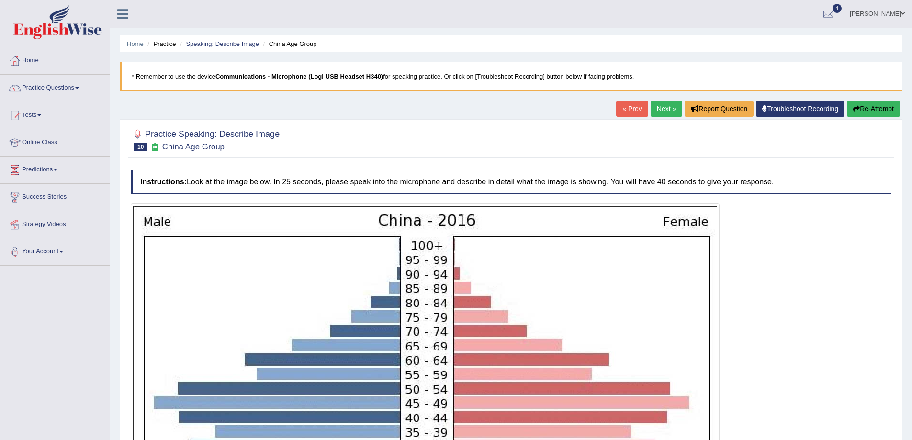
click at [661, 114] on link "Next »" at bounding box center [667, 109] width 32 height 16
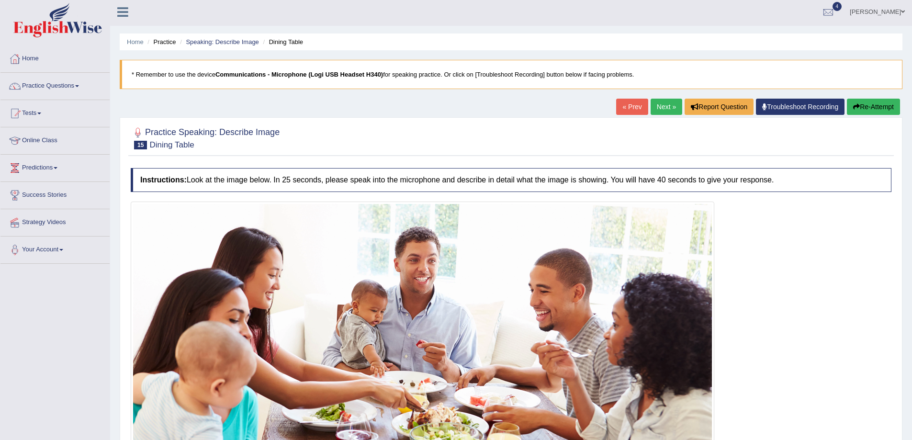
scroll to position [146, 0]
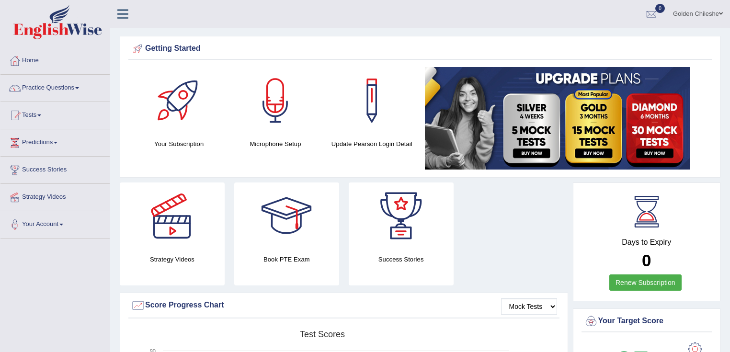
drag, startPoint x: 0, startPoint y: 0, endPoint x: 52, endPoint y: 90, distance: 103.8
click at [52, 90] on link "Practice Questions" at bounding box center [54, 87] width 109 height 24
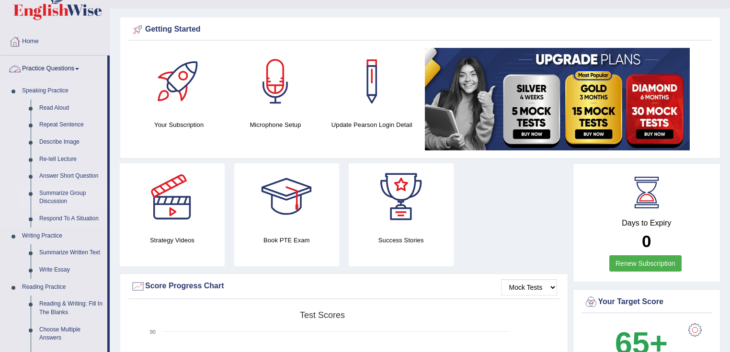
scroll to position [115, 0]
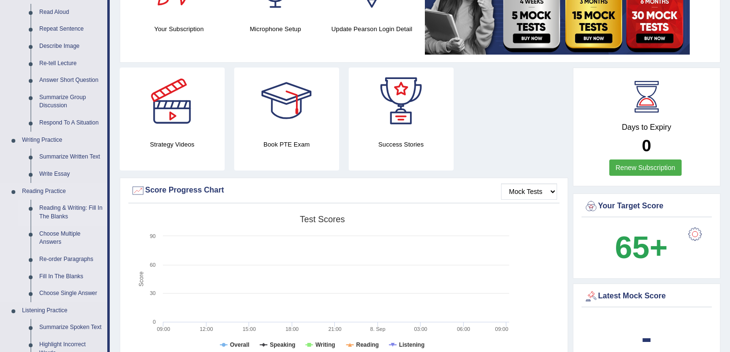
click at [64, 203] on link "Reading & Writing: Fill In The Blanks" at bounding box center [71, 212] width 72 height 25
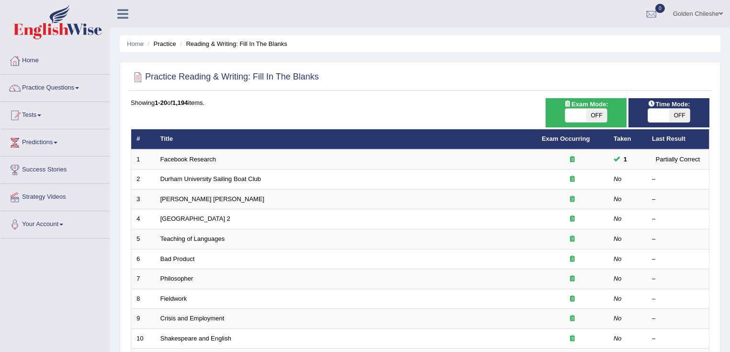
click at [182, 160] on link "Facebook Research" at bounding box center [188, 159] width 56 height 7
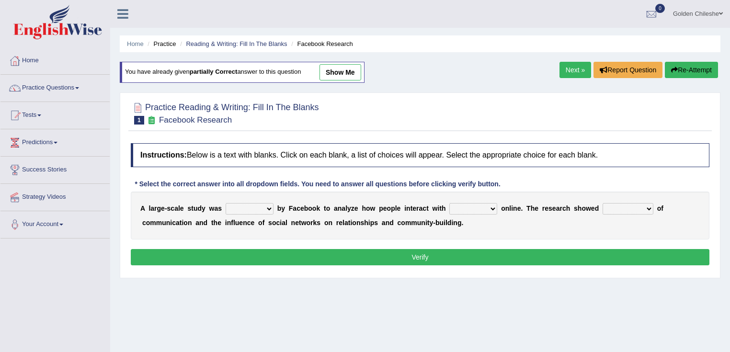
click at [340, 69] on link "show me" at bounding box center [340, 72] width 42 height 16
select select "surveyed"
select select "each other"
select select "standards"
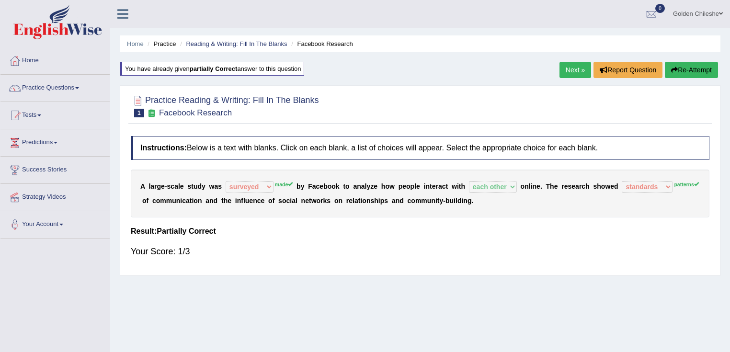
drag, startPoint x: 305, startPoint y: 197, endPoint x: 310, endPoint y: 207, distance: 10.7
click at [320, 206] on div "A l a r g e - s c a l e s t u d y w a s surveyed had asked made made b y F a c …" at bounding box center [420, 193] width 578 height 48
click at [575, 60] on div "Home Practice Reading & Writing: Fill In The Blanks Facebook Research You have …" at bounding box center [420, 239] width 620 height 479
click at [575, 68] on link "Next »" at bounding box center [575, 70] width 32 height 16
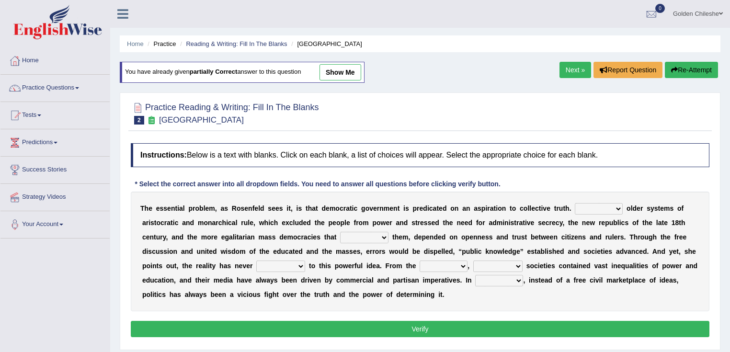
click at [348, 67] on link "show me" at bounding box center [340, 72] width 42 height 16
select select "Unlike"
select select "grated"
select select "lived up"
select select "outset"
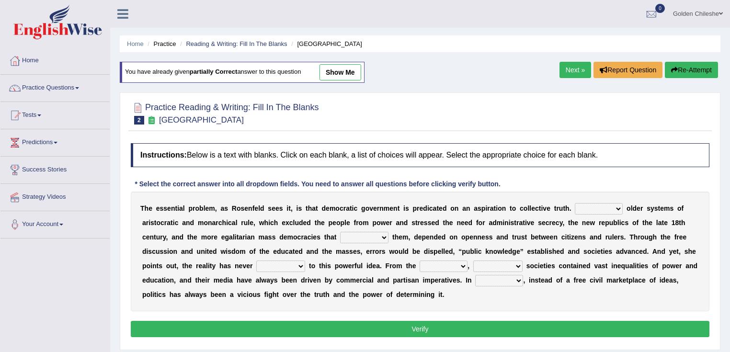
select select "democratic"
select select "practice"
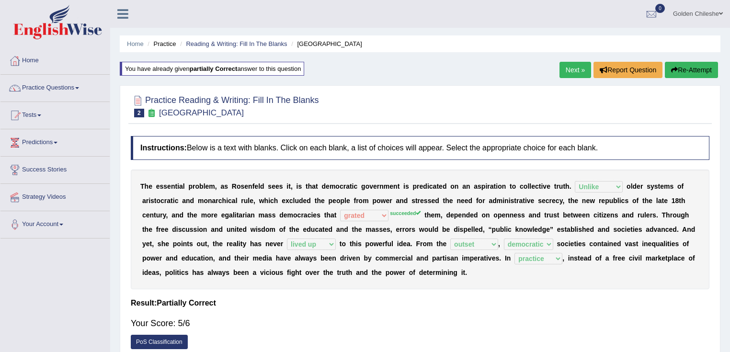
click at [581, 74] on link "Next »" at bounding box center [575, 70] width 32 height 16
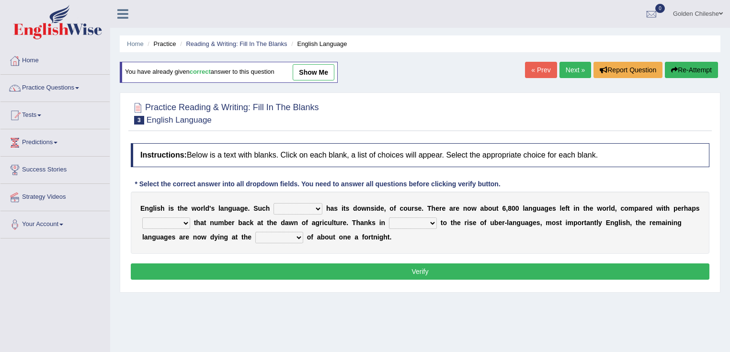
click at [317, 71] on link "show me" at bounding box center [314, 72] width 42 height 16
select select "dominance"
select select "twice"
select select "part"
select select "rate"
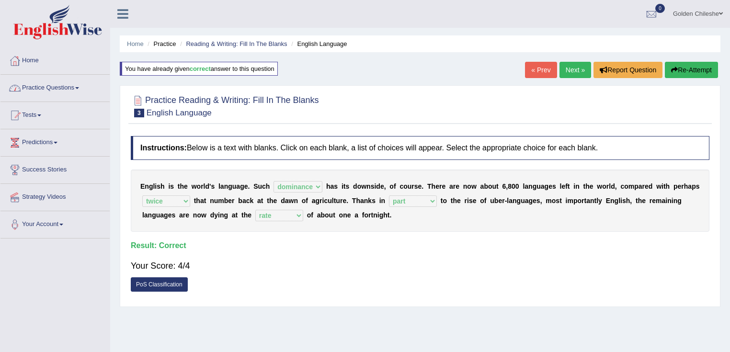
click at [83, 91] on link "Practice Questions" at bounding box center [54, 87] width 109 height 24
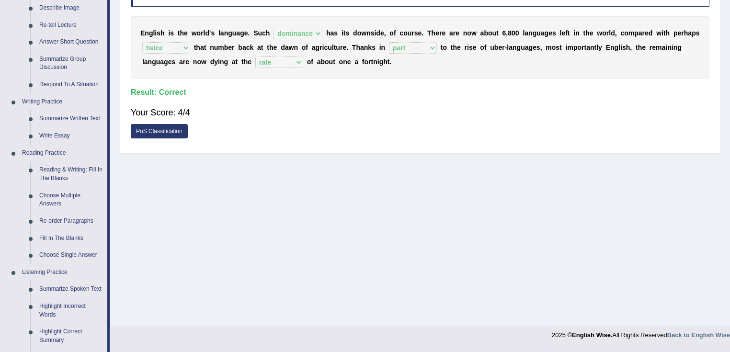
scroll to position [153, 0]
click at [83, 216] on link "Re-order Paragraphs" at bounding box center [71, 221] width 72 height 17
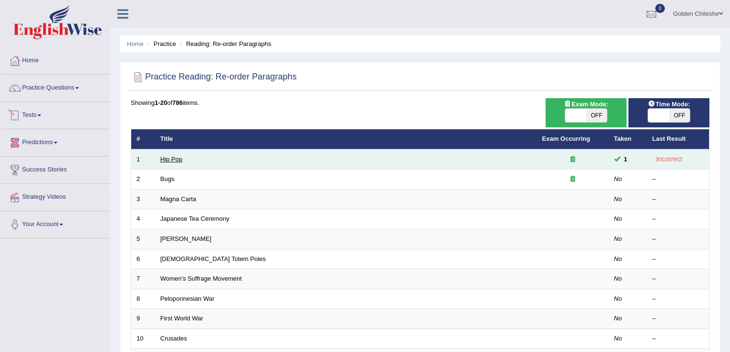
click at [175, 158] on link "Hip Pop" at bounding box center [171, 159] width 22 height 7
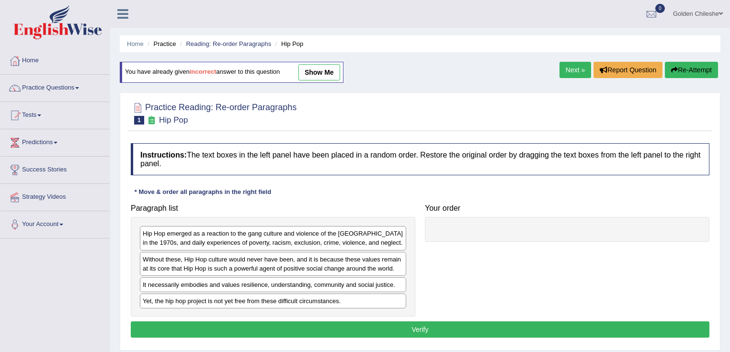
click at [334, 68] on link "show me" at bounding box center [319, 72] width 42 height 16
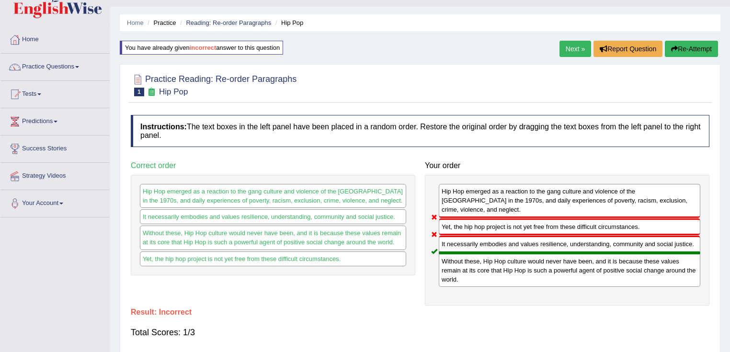
scroll to position [38, 0]
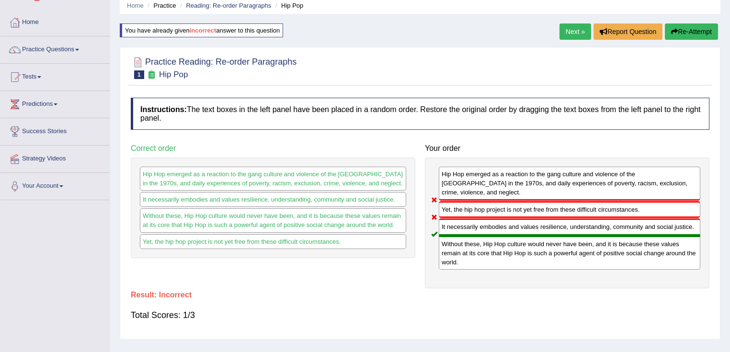
click at [569, 30] on link "Next »" at bounding box center [575, 31] width 32 height 16
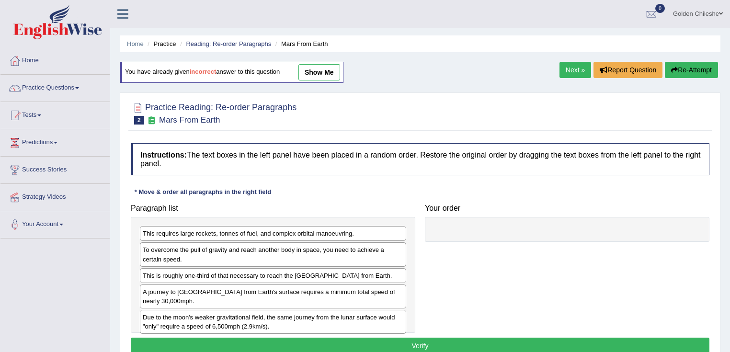
click at [307, 65] on link "show me" at bounding box center [319, 72] width 42 height 16
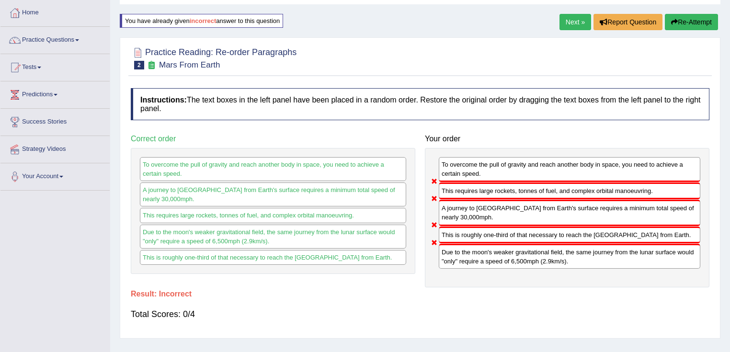
scroll to position [115, 0]
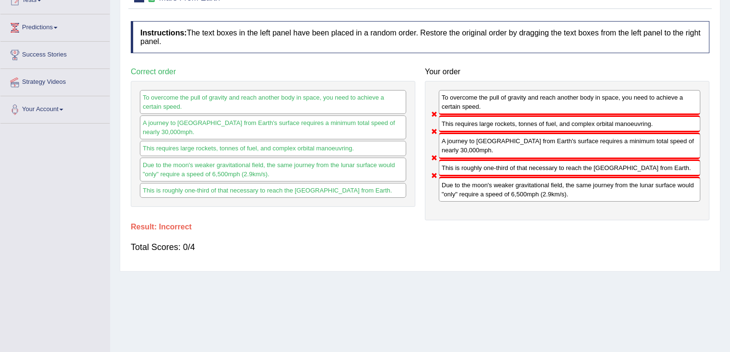
drag, startPoint x: 693, startPoint y: 143, endPoint x: 677, endPoint y: 102, distance: 44.9
click at [677, 102] on div "To overcome the pull of gravity and reach another body in space, you need to ac…" at bounding box center [567, 150] width 284 height 139
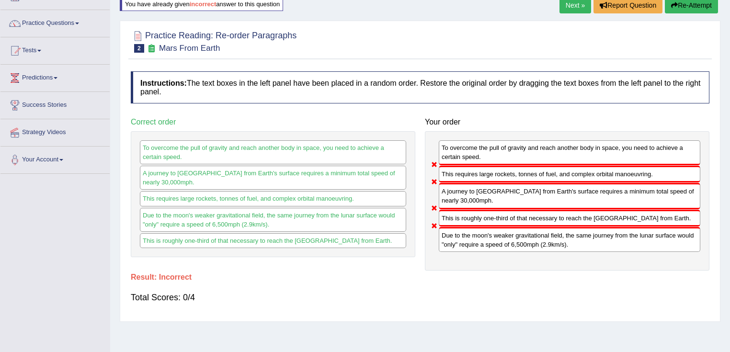
scroll to position [0, 0]
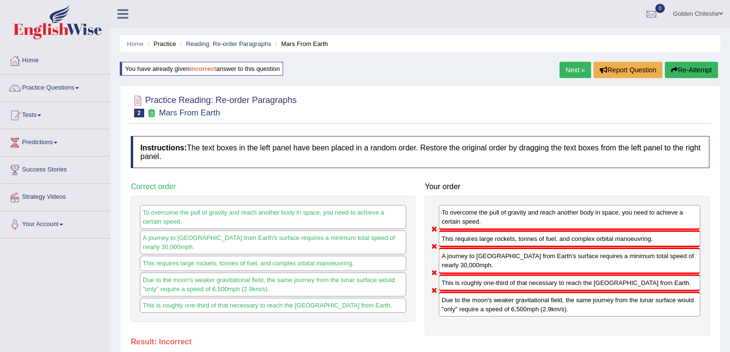
click at [573, 65] on link "Next »" at bounding box center [575, 70] width 32 height 16
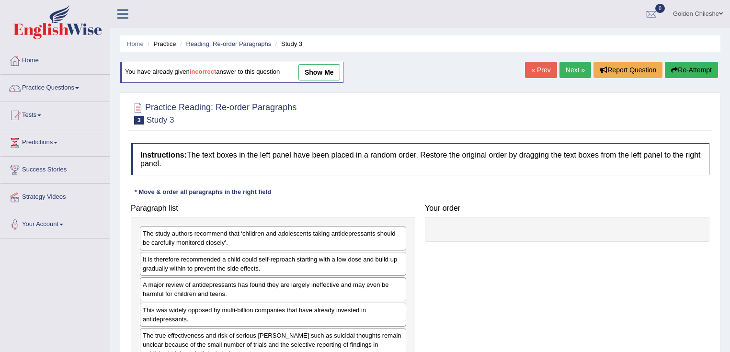
click at [333, 69] on link "show me" at bounding box center [319, 72] width 42 height 16
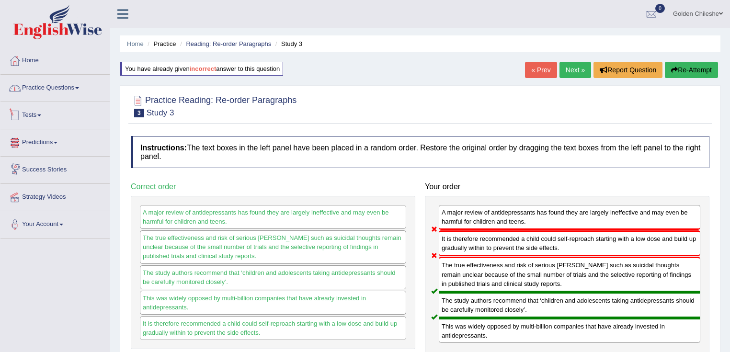
click at [61, 80] on link "Practice Questions" at bounding box center [54, 87] width 109 height 24
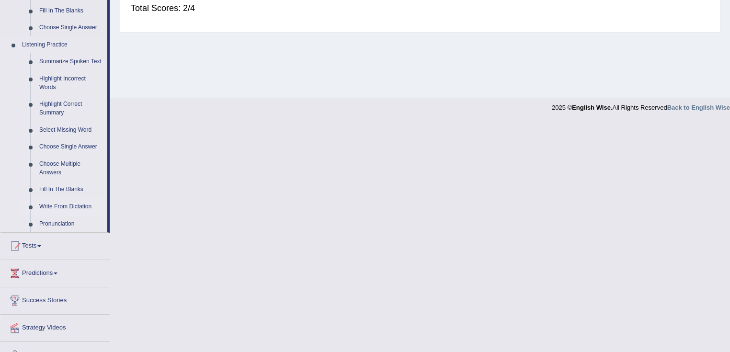
click at [69, 203] on link "Write From Dictation" at bounding box center [71, 206] width 72 height 17
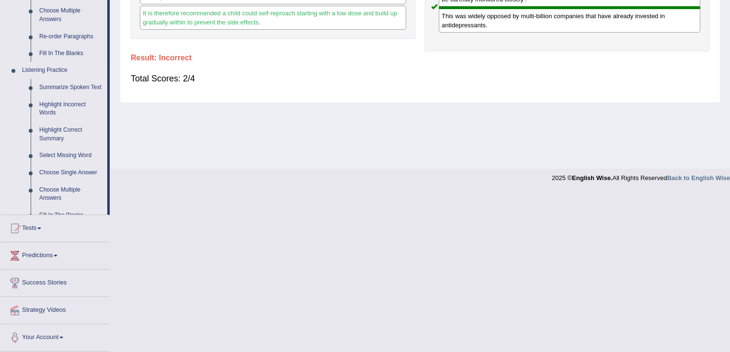
scroll to position [151, 0]
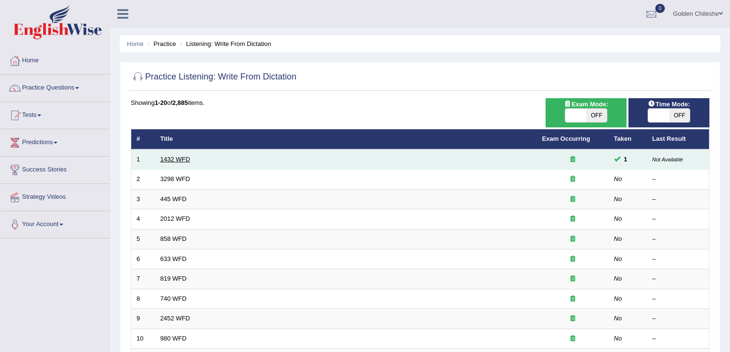
click at [177, 158] on link "1432 WFD" at bounding box center [175, 159] width 30 height 7
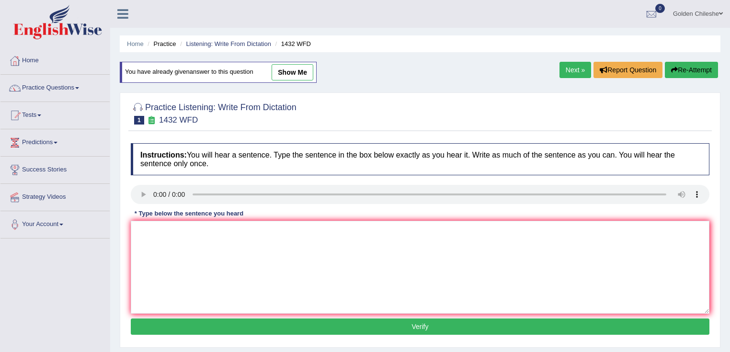
click at [312, 73] on link "show me" at bounding box center [292, 72] width 42 height 16
type textarea "More physical activity is benefitial to your health"
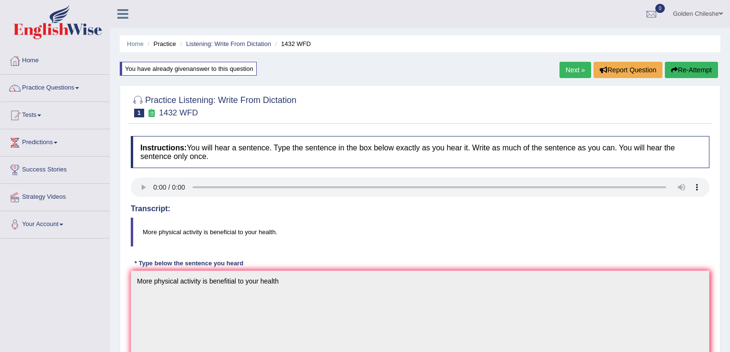
click at [579, 63] on link "Next »" at bounding box center [575, 70] width 32 height 16
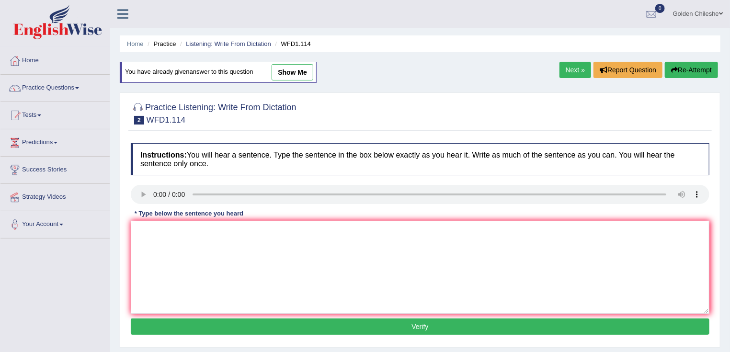
click at [299, 65] on link "show me" at bounding box center [292, 72] width 42 height 16
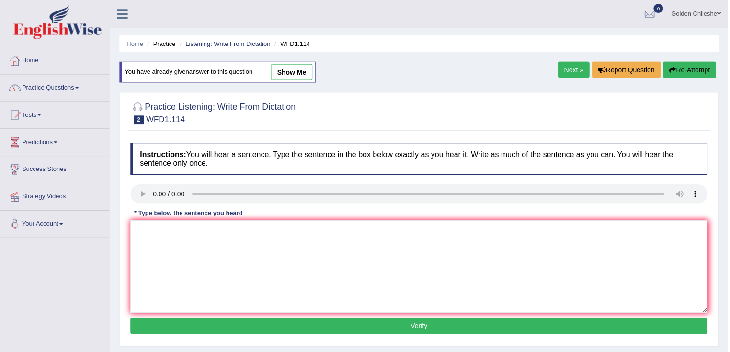
type textarea "the authors early works are less phylosophical and more experimental"
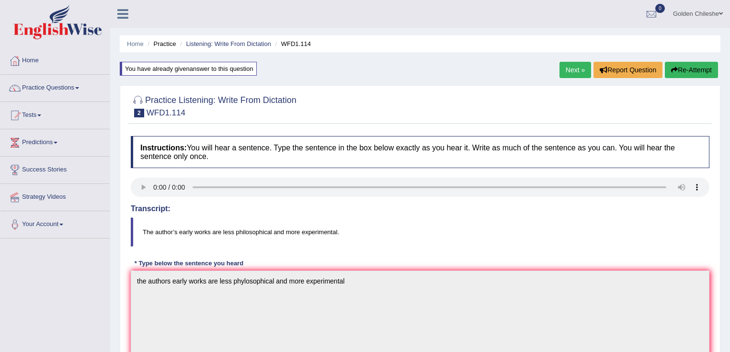
click at [571, 71] on link "Next »" at bounding box center [575, 70] width 32 height 16
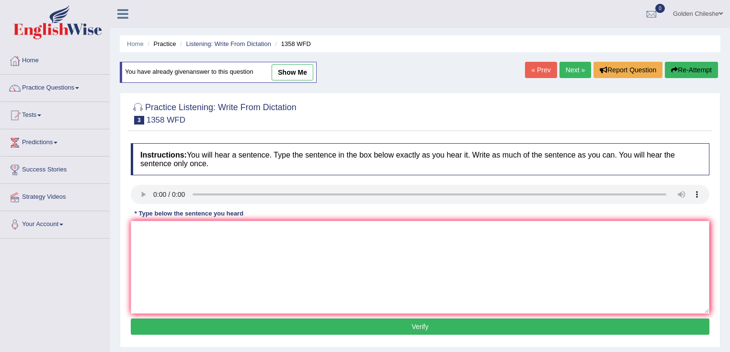
click at [302, 73] on link "show me" at bounding box center [292, 72] width 42 height 16
type textarea "communication skills have become very important in recent years"
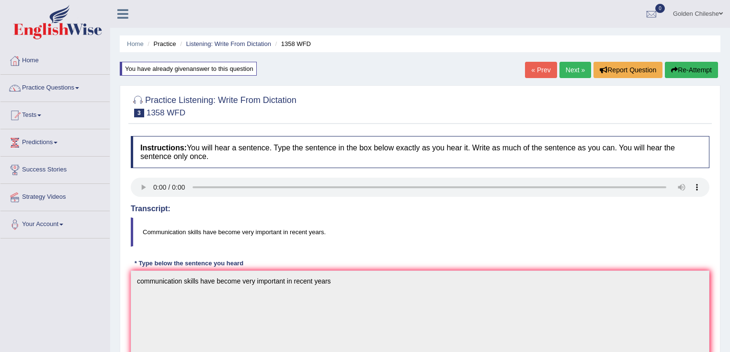
click at [568, 68] on link "Next »" at bounding box center [575, 70] width 32 height 16
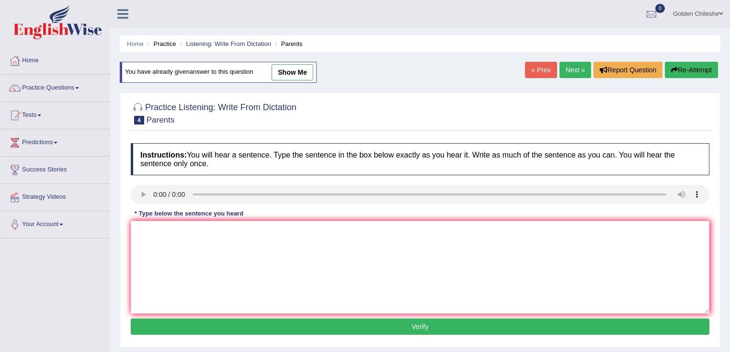
click at [301, 71] on link "show me" at bounding box center [292, 72] width 42 height 16
type textarea "parents today are envolved in edution of their children"
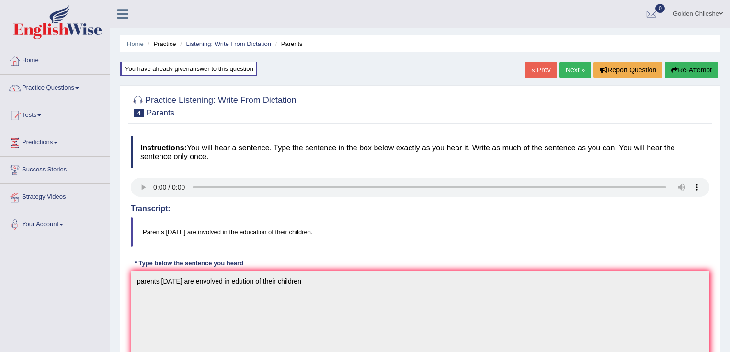
click at [29, 58] on link "Home" at bounding box center [54, 59] width 109 height 24
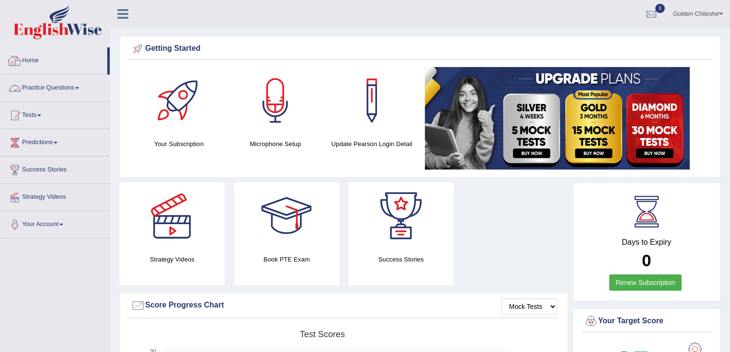
click at [27, 96] on link "Practice Questions" at bounding box center [54, 87] width 109 height 24
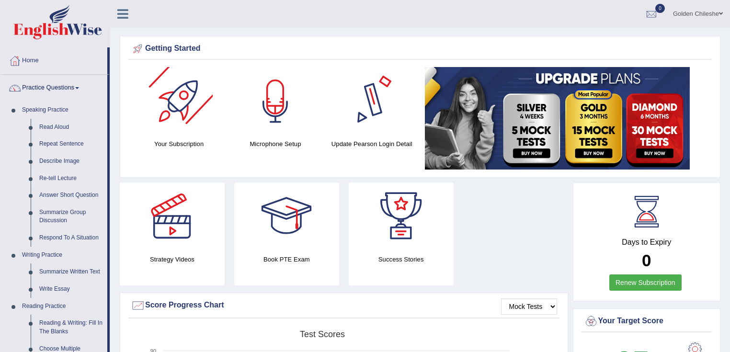
click at [52, 180] on link "Re-tell Lecture" at bounding box center [71, 178] width 72 height 17
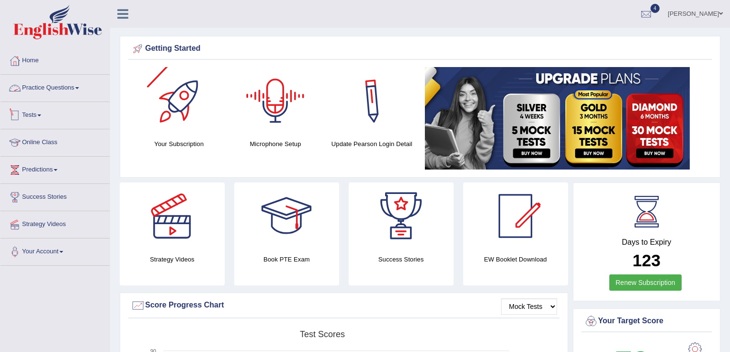
click at [52, 93] on link "Practice Questions" at bounding box center [54, 87] width 109 height 24
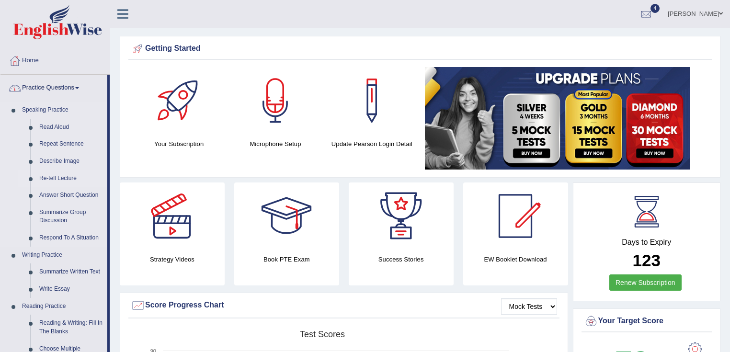
scroll to position [38, 0]
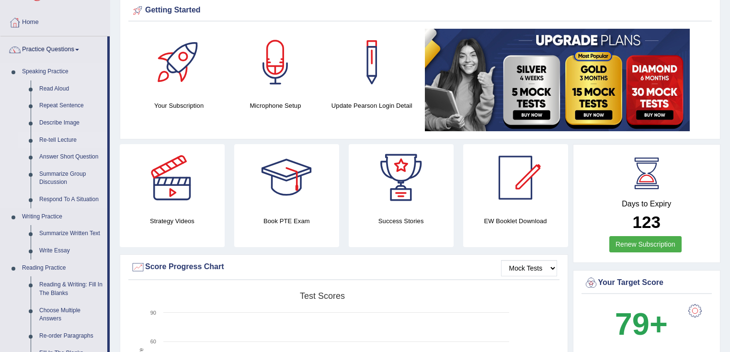
click at [50, 138] on link "Re-tell Lecture" at bounding box center [71, 140] width 72 height 17
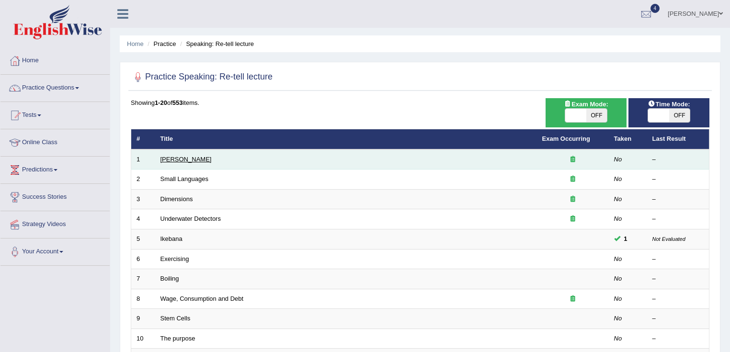
click at [186, 161] on link "[PERSON_NAME]" at bounding box center [185, 159] width 51 height 7
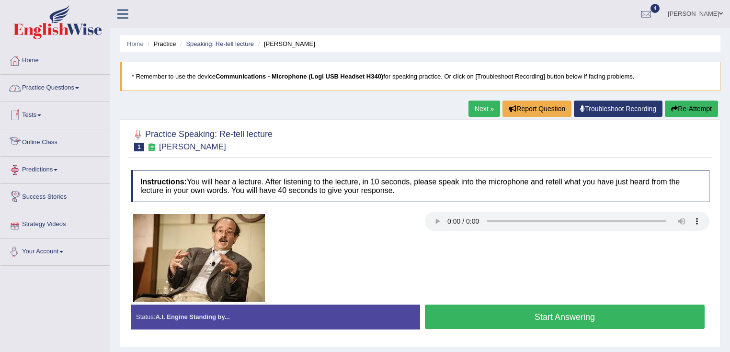
click at [32, 90] on link "Practice Questions" at bounding box center [54, 87] width 109 height 24
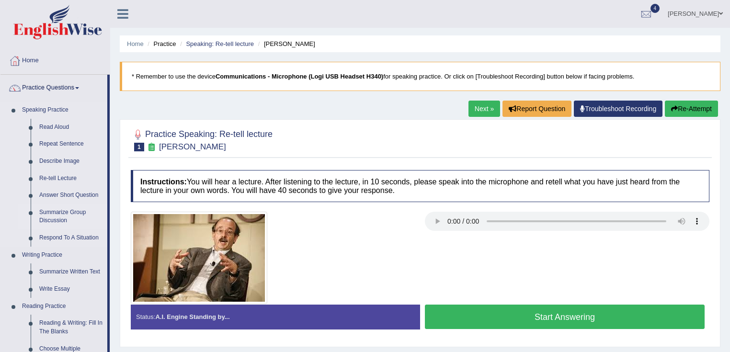
click at [56, 215] on link "Summarize Group Discussion" at bounding box center [71, 216] width 72 height 25
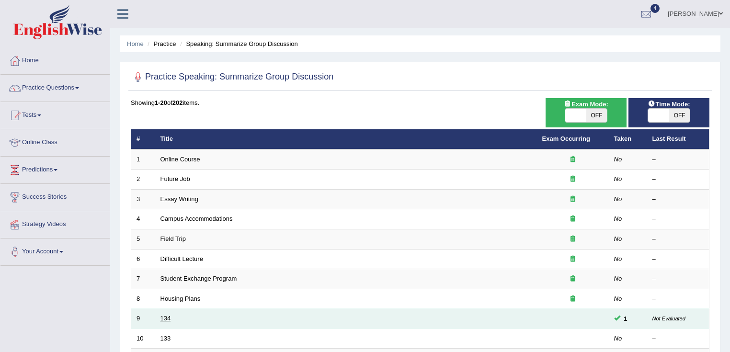
click at [167, 315] on link "134" at bounding box center [165, 318] width 11 height 7
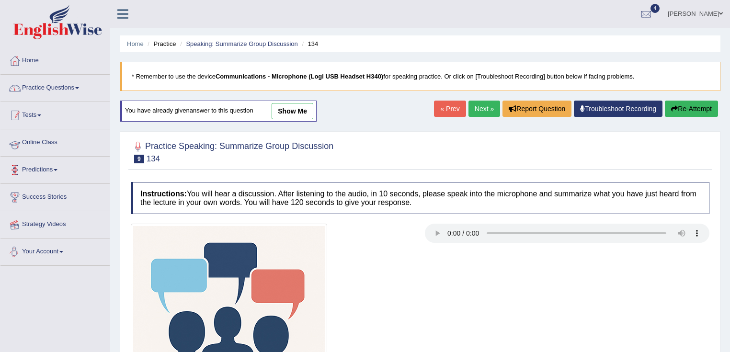
click at [74, 78] on link "Practice Questions" at bounding box center [54, 87] width 109 height 24
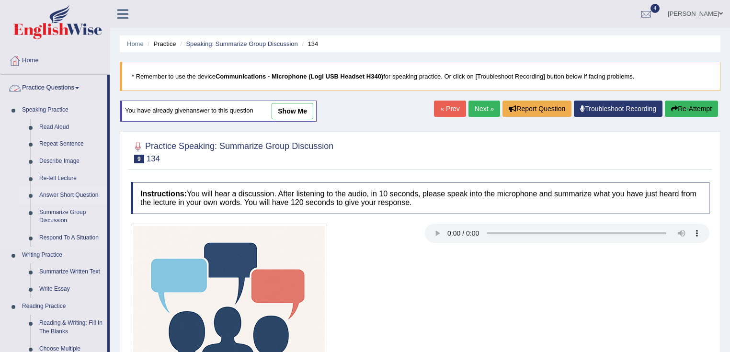
scroll to position [153, 0]
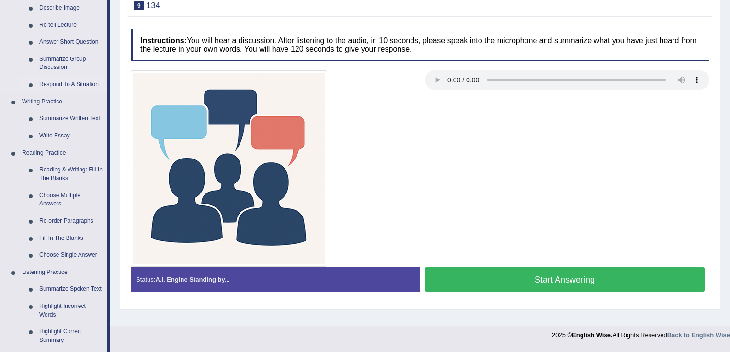
click at [56, 83] on link "Respond To A Situation" at bounding box center [71, 84] width 72 height 17
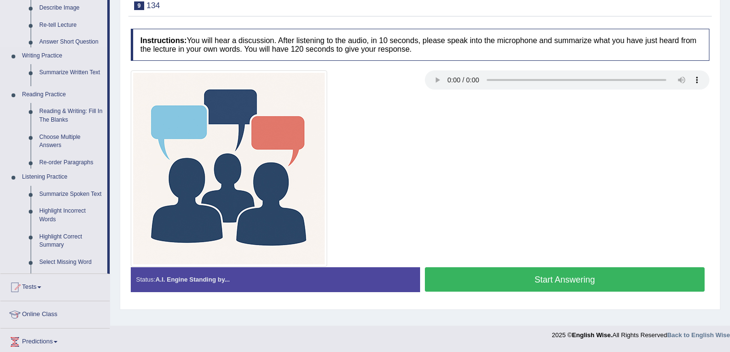
scroll to position [151, 0]
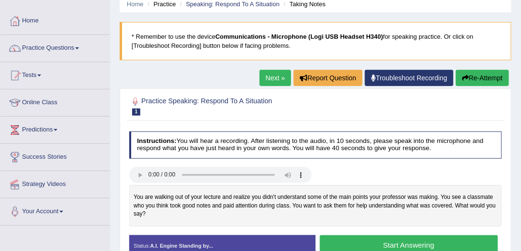
scroll to position [120, 0]
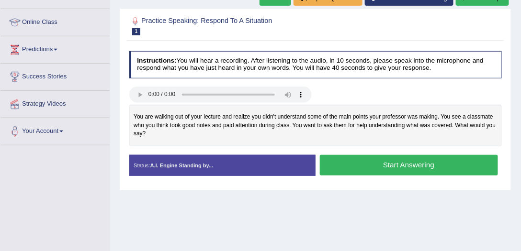
click at [409, 97] on div at bounding box center [315, 96] width 381 height 18
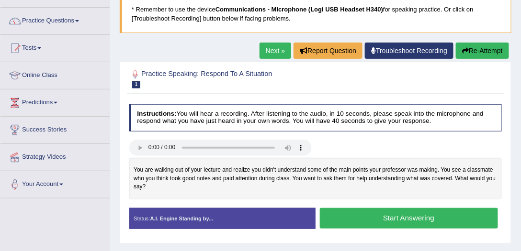
scroll to position [11, 0]
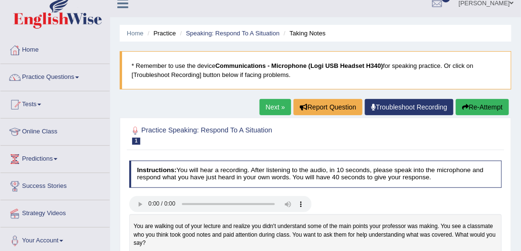
click at [243, 110] on div "Home Practice Speaking: Respond To A Situation Taking Notes * Remember to use t…" at bounding box center [315, 228] width 411 height 479
click at [269, 106] on link "Next »" at bounding box center [276, 107] width 32 height 16
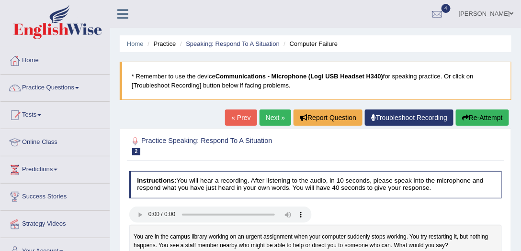
click at [271, 119] on link "Next »" at bounding box center [276, 118] width 32 height 16
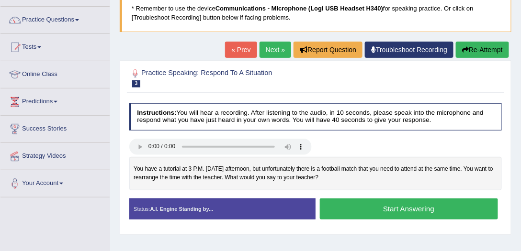
scroll to position [82, 0]
